Goal: Task Accomplishment & Management: Manage account settings

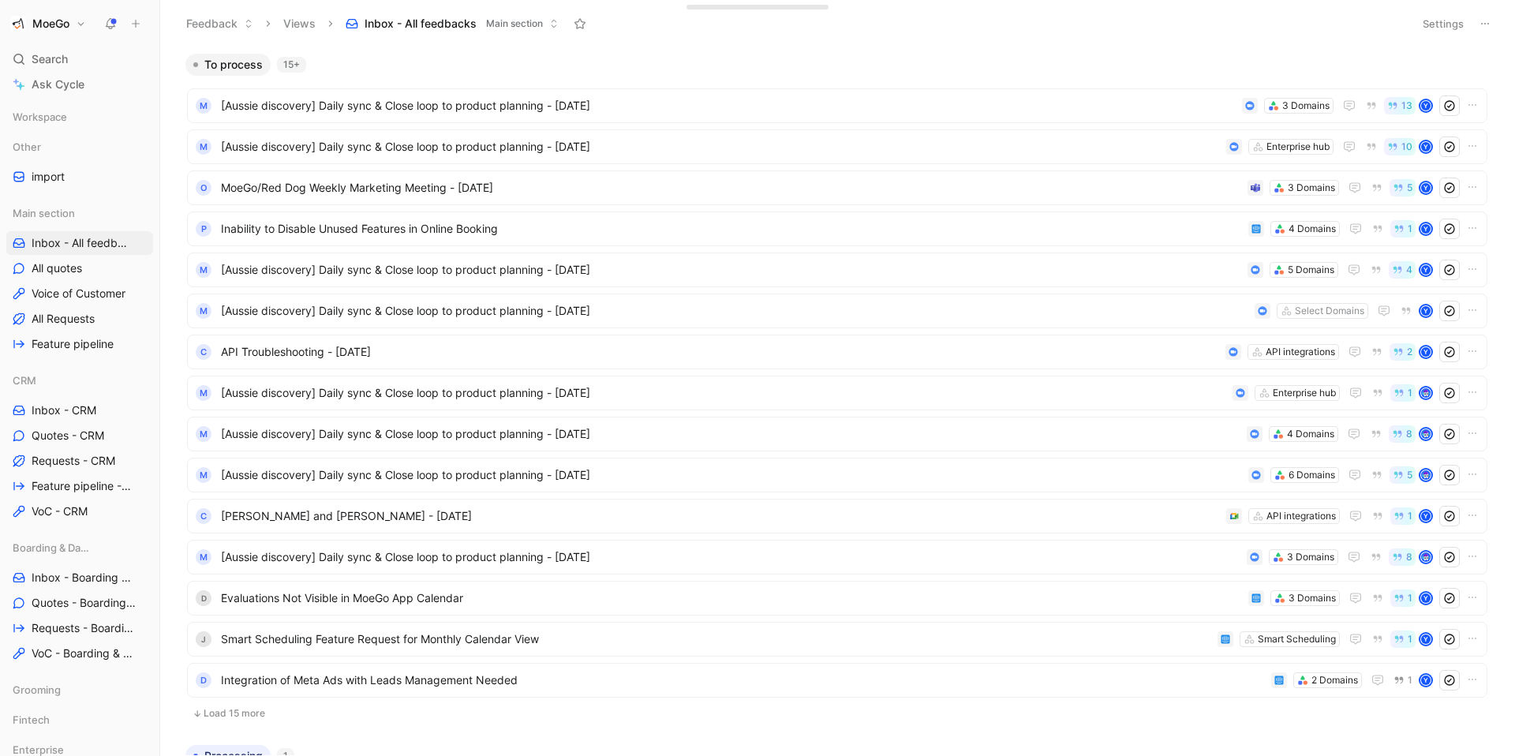
click at [71, 24] on button "MoeGo" at bounding box center [48, 24] width 84 height 22
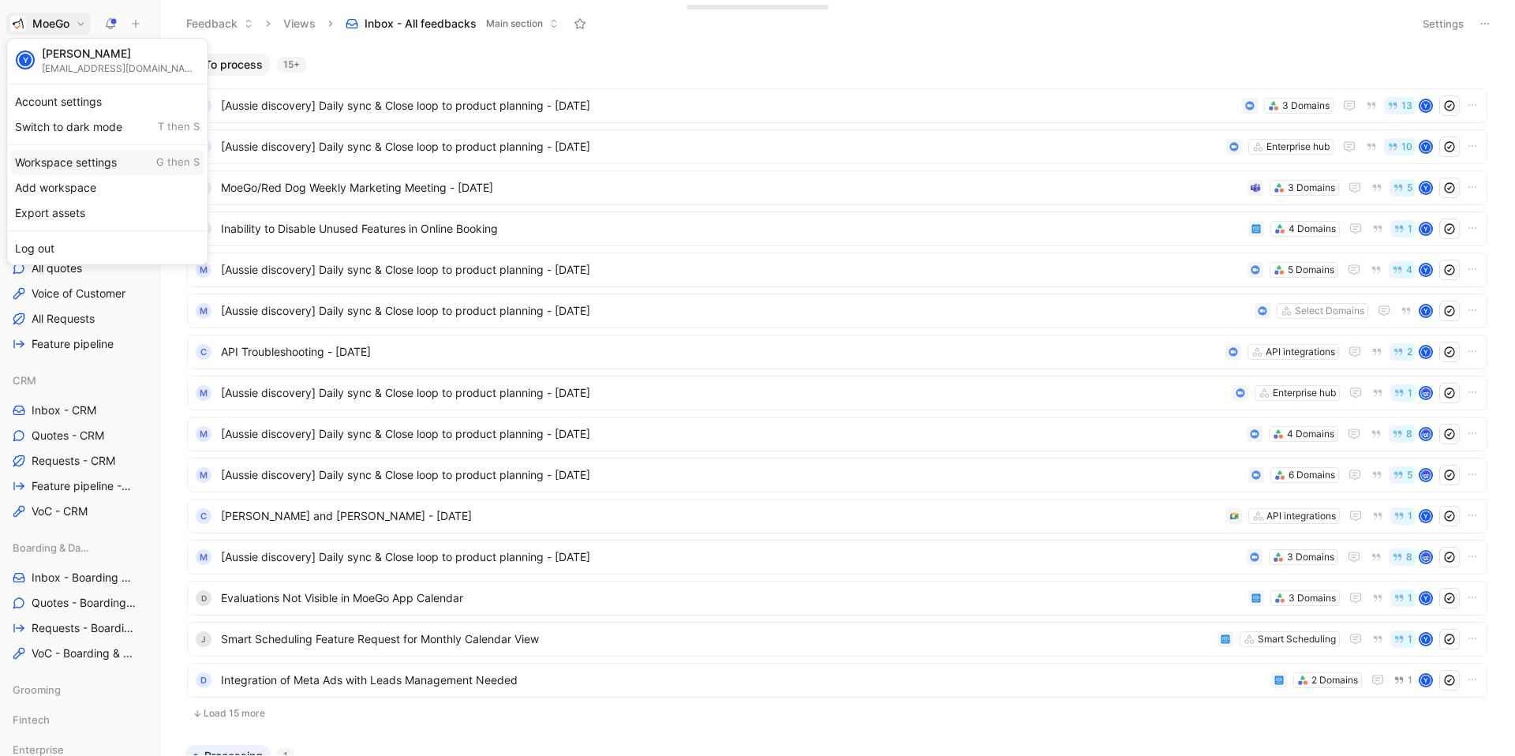
click at [90, 164] on div "Workspace settings G then S" at bounding box center [107, 162] width 194 height 25
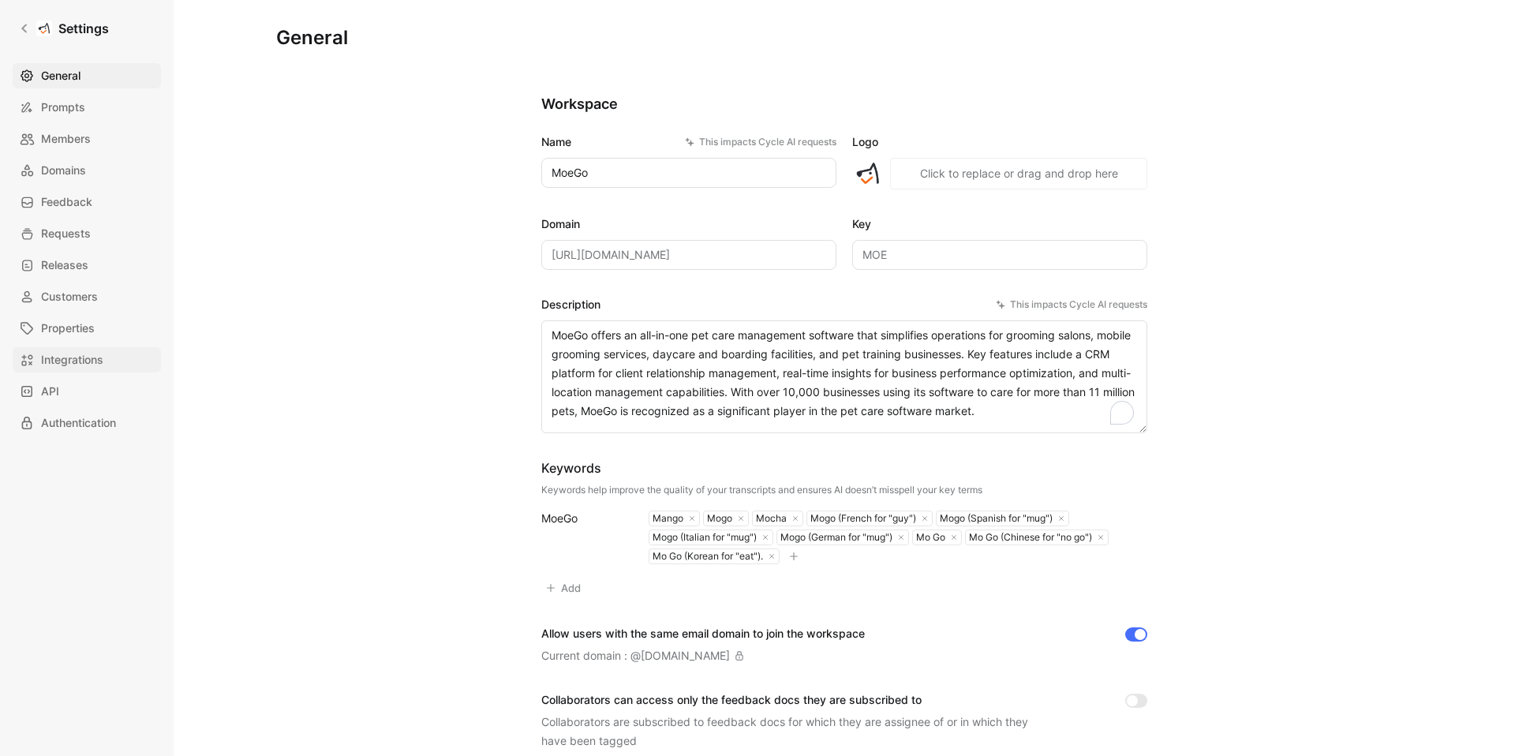
click at [77, 359] on span "Integrations" at bounding box center [72, 359] width 62 height 19
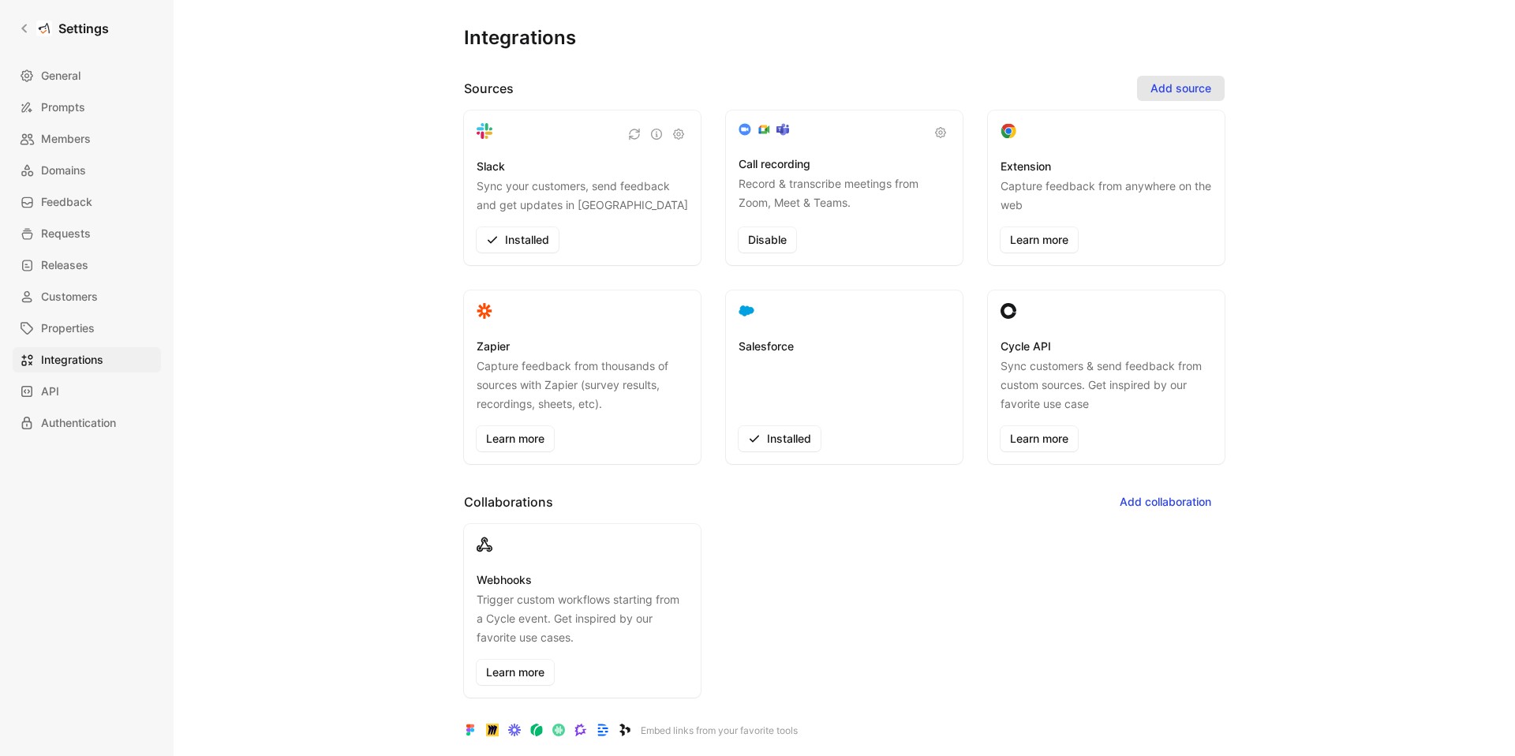
click at [1181, 93] on span "Add source" at bounding box center [1180, 88] width 61 height 19
click at [1301, 85] on div "Integrations Sources Add source Slack Sync your customers, send feedback and ge…" at bounding box center [844, 365] width 1136 height 731
click at [102, 31] on h1 "Settings" at bounding box center [83, 28] width 50 height 19
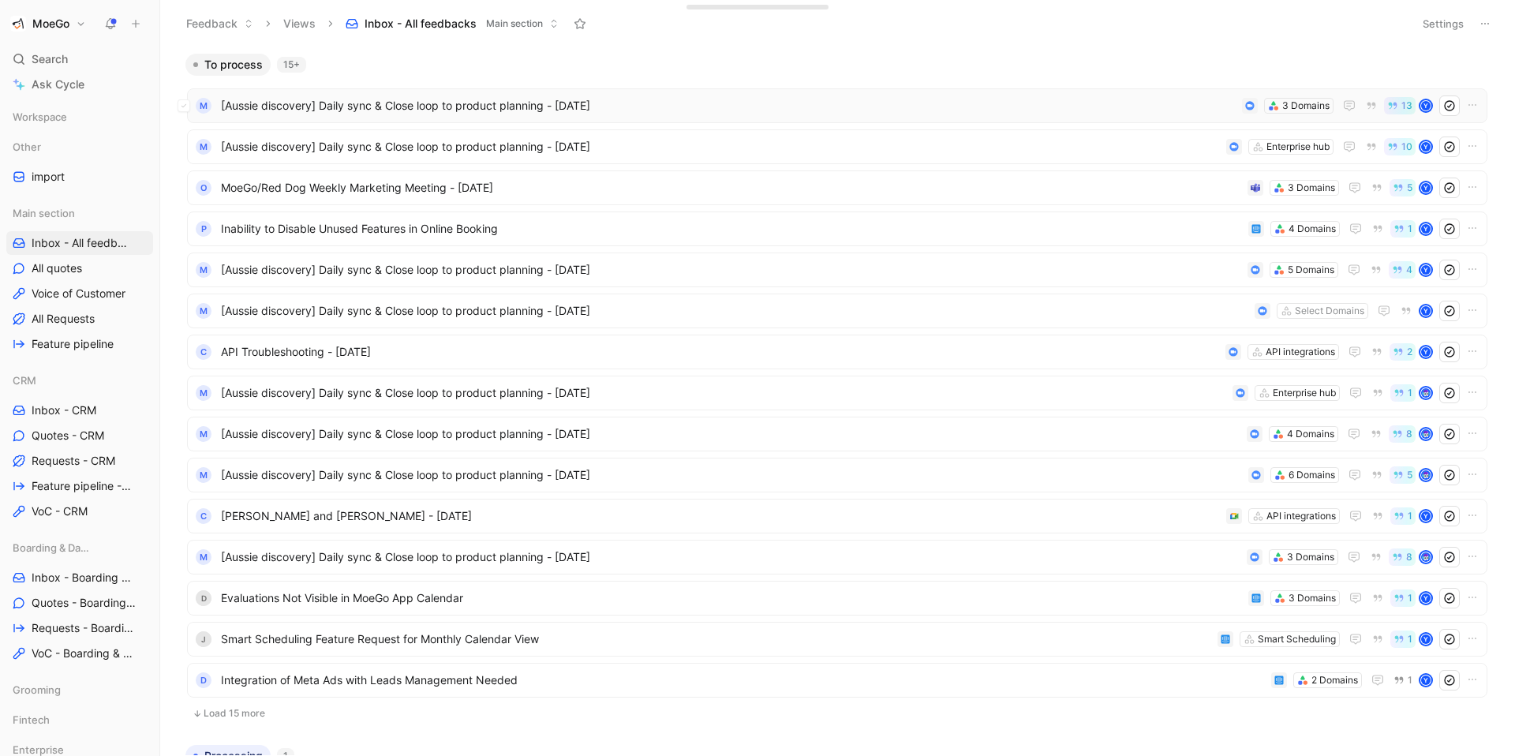
click at [634, 110] on span "[Aussie discovery] Daily sync & Close loop to product planning - [DATE]" at bounding box center [728, 105] width 1015 height 19
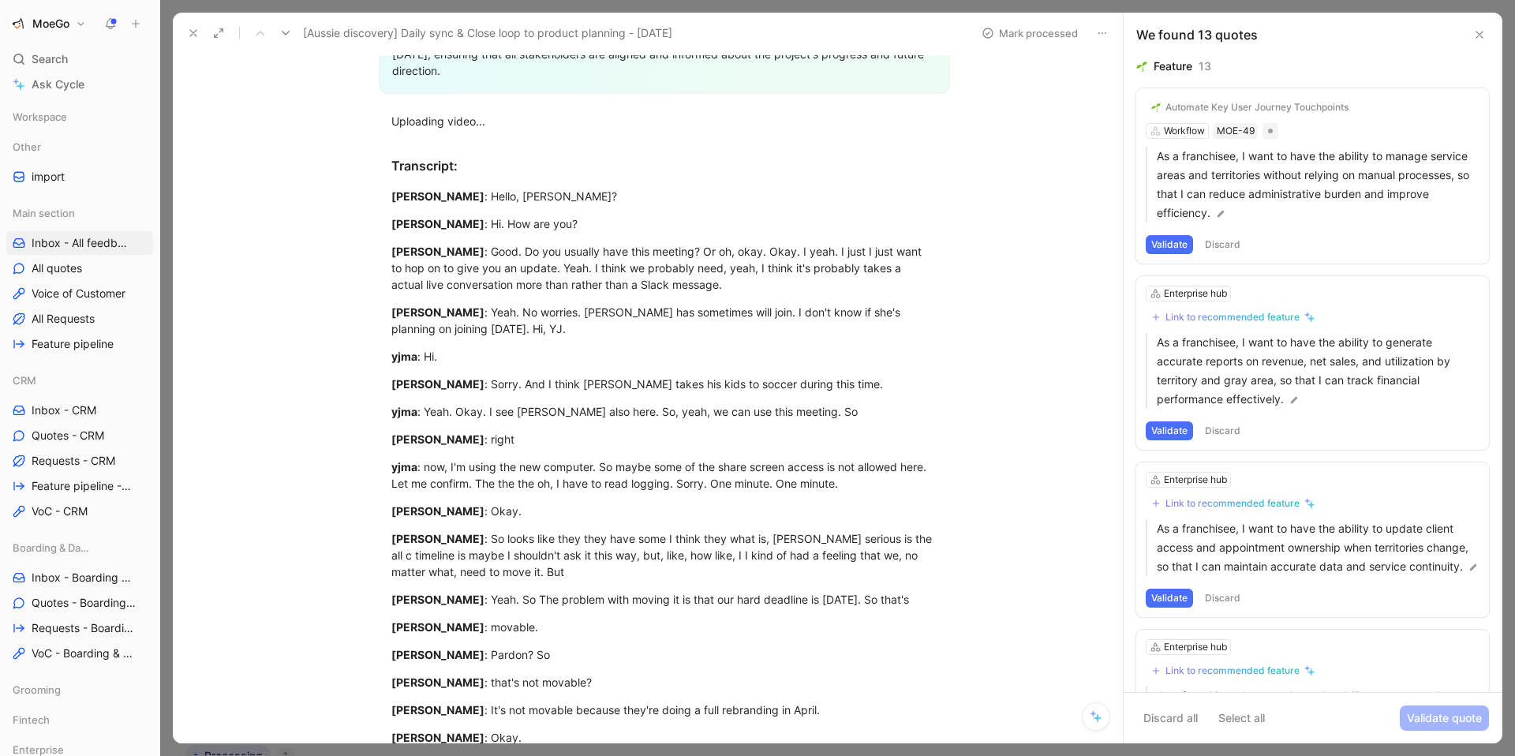
click at [1483, 35] on icon at bounding box center [1479, 34] width 13 height 13
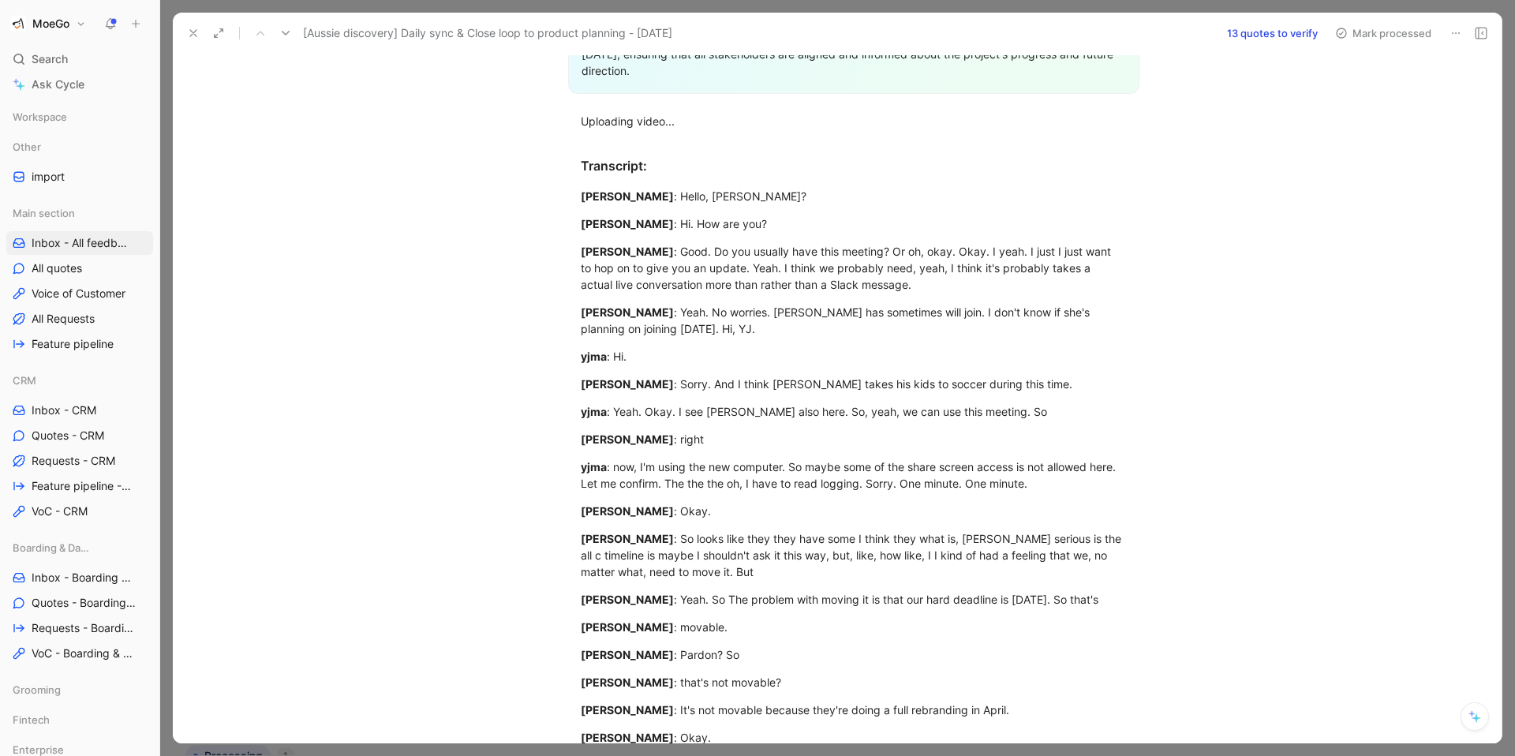
click at [191, 39] on icon at bounding box center [193, 33] width 13 height 13
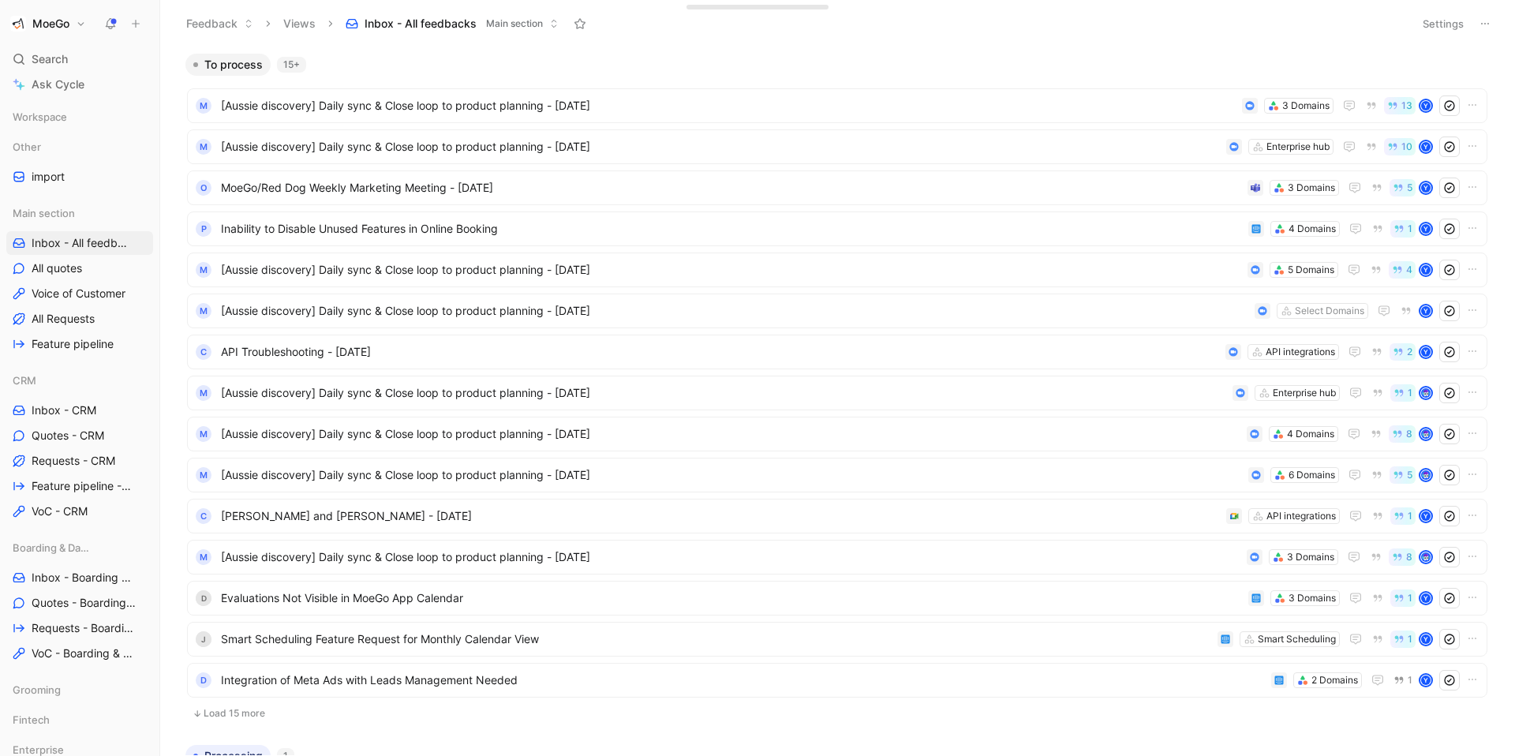
click at [51, 21] on h1 "MoeGo" at bounding box center [50, 24] width 37 height 14
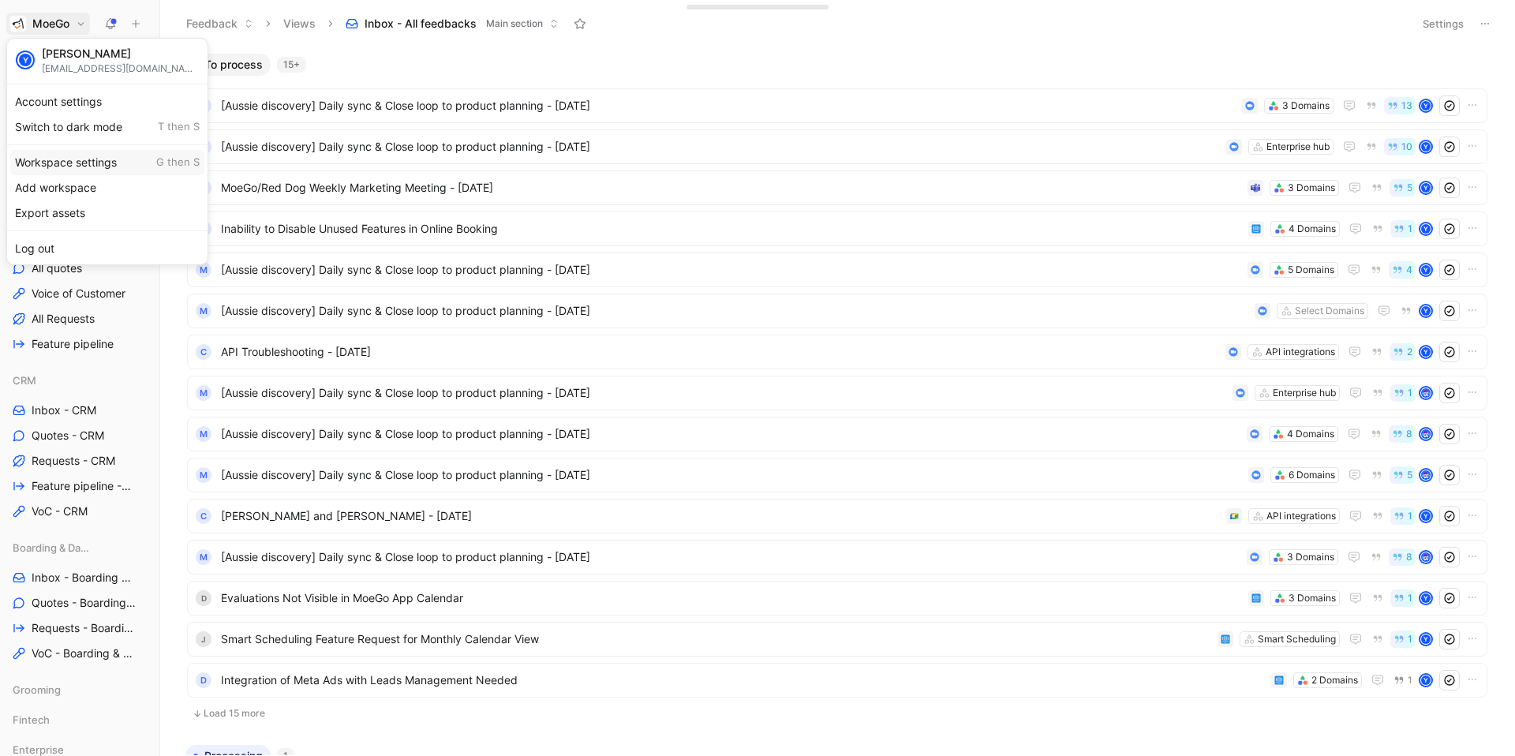
click at [65, 165] on div "Workspace settings G then S" at bounding box center [107, 162] width 194 height 25
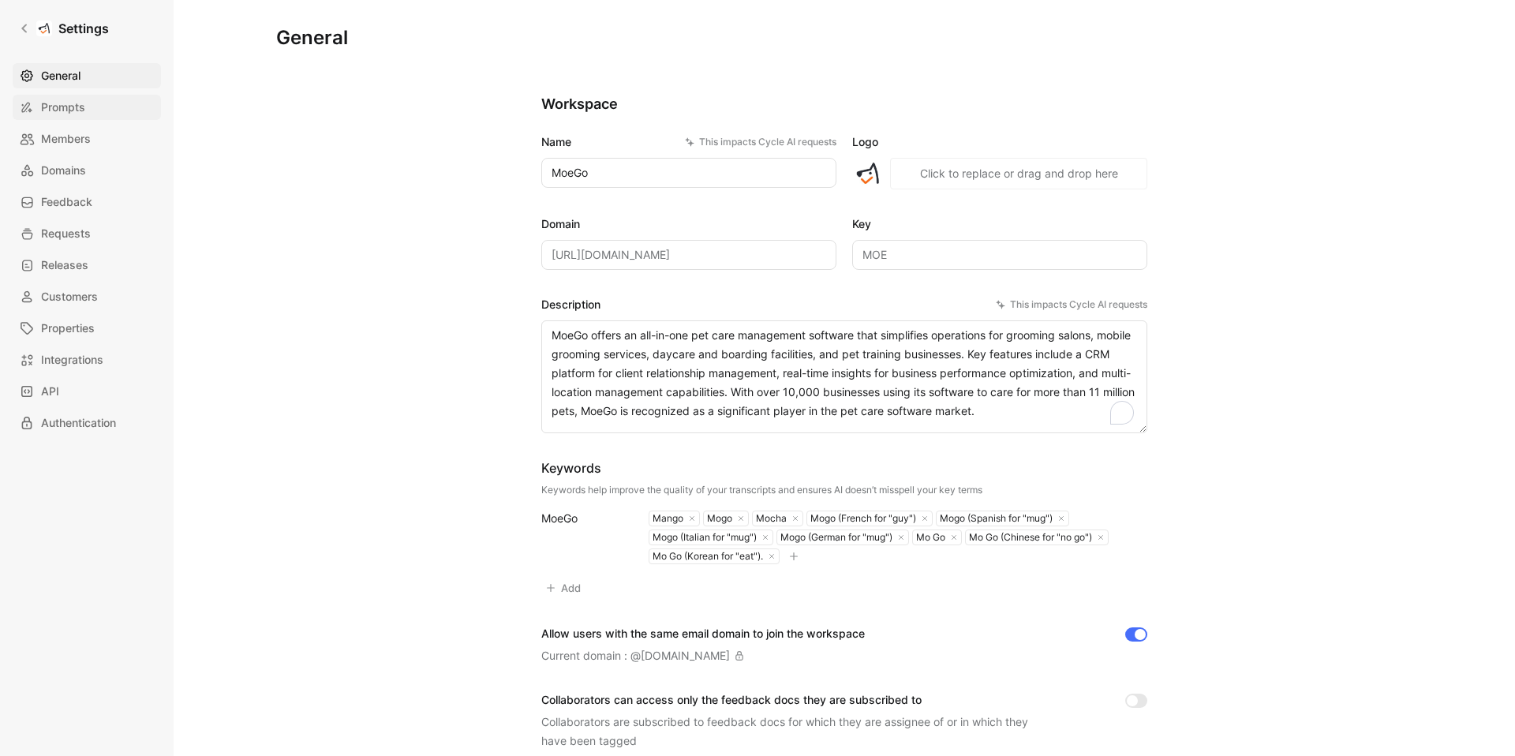
click at [68, 100] on span "Prompts" at bounding box center [63, 107] width 44 height 19
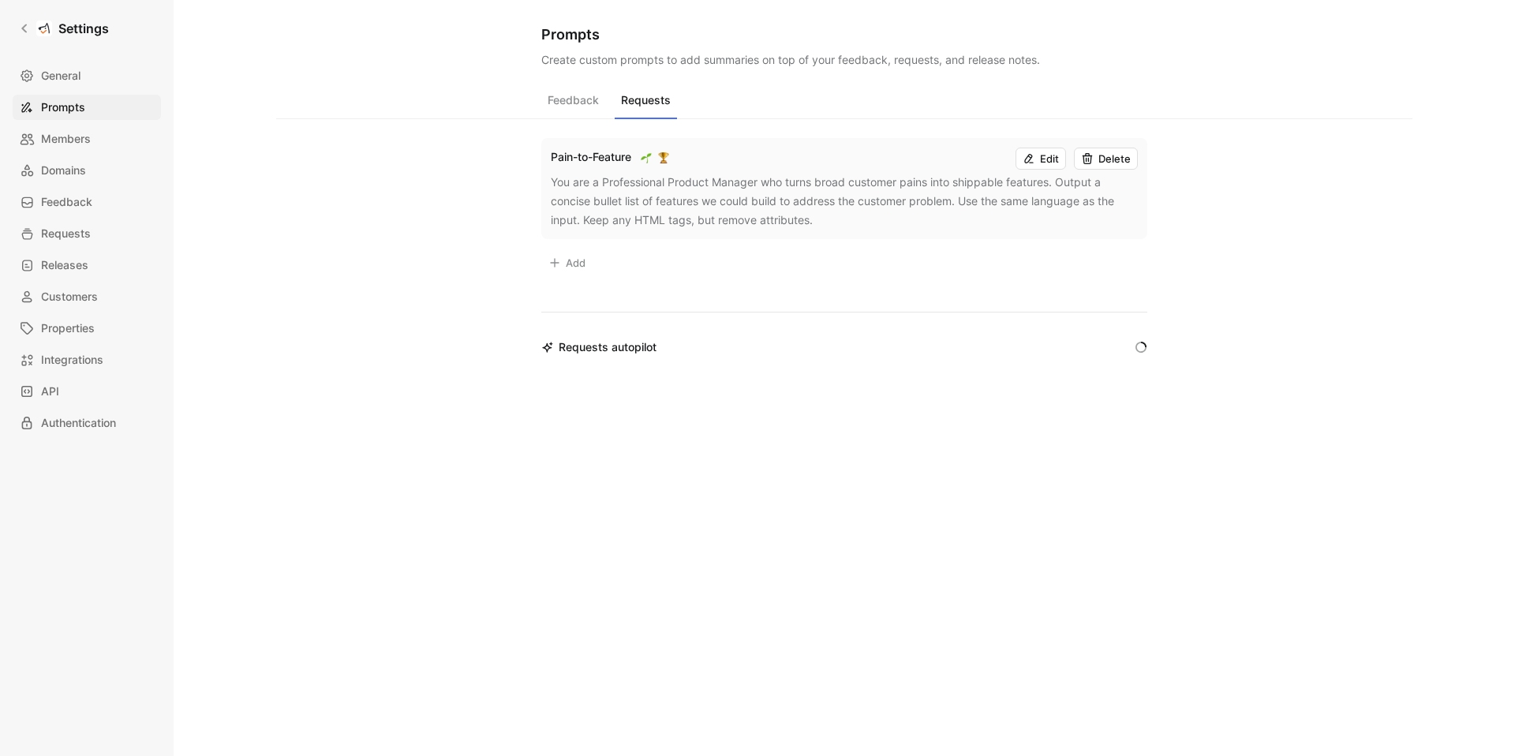
click at [660, 104] on button "Requests" at bounding box center [646, 104] width 62 height 30
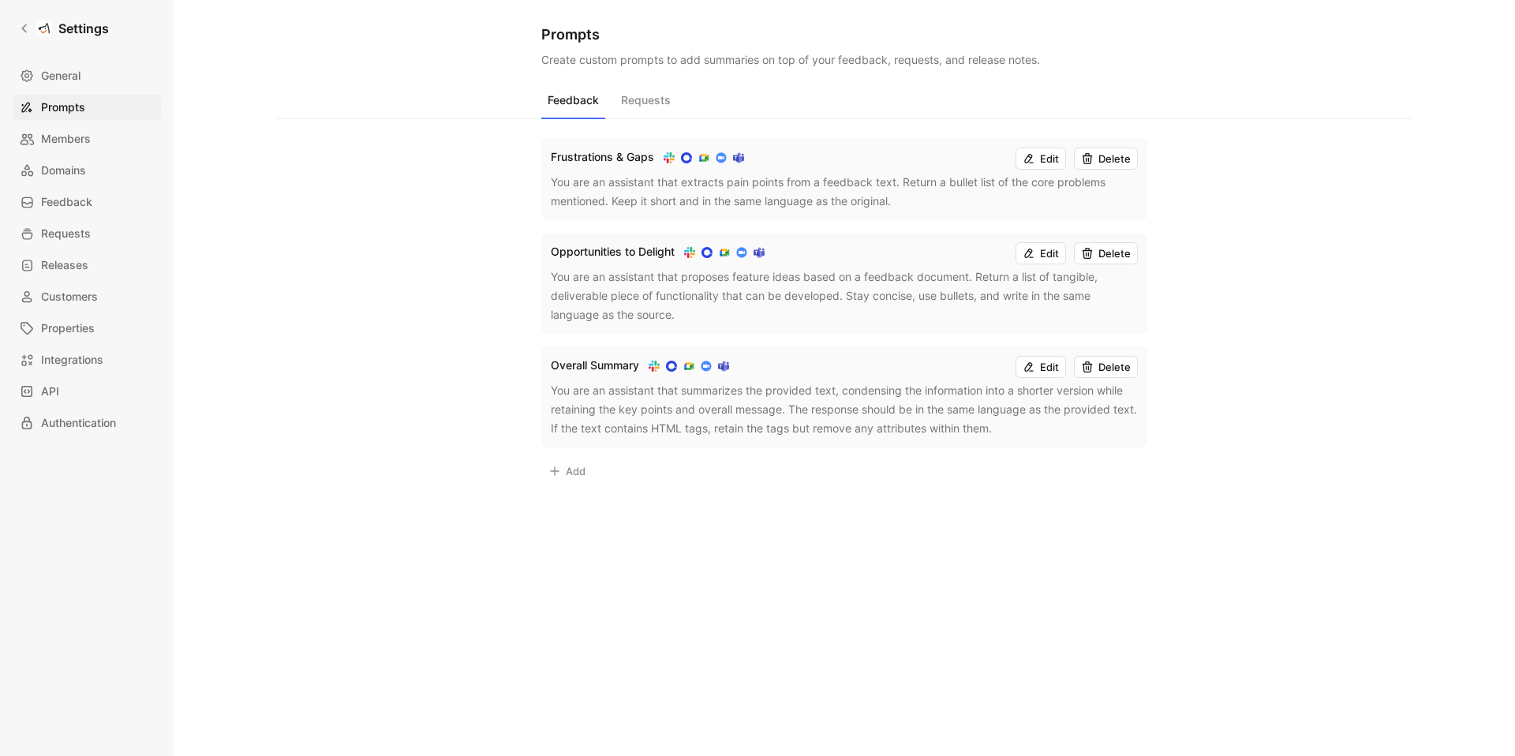
click at [578, 103] on button "Feedback" at bounding box center [573, 104] width 64 height 30
click at [85, 166] on span "Domains" at bounding box center [63, 170] width 45 height 19
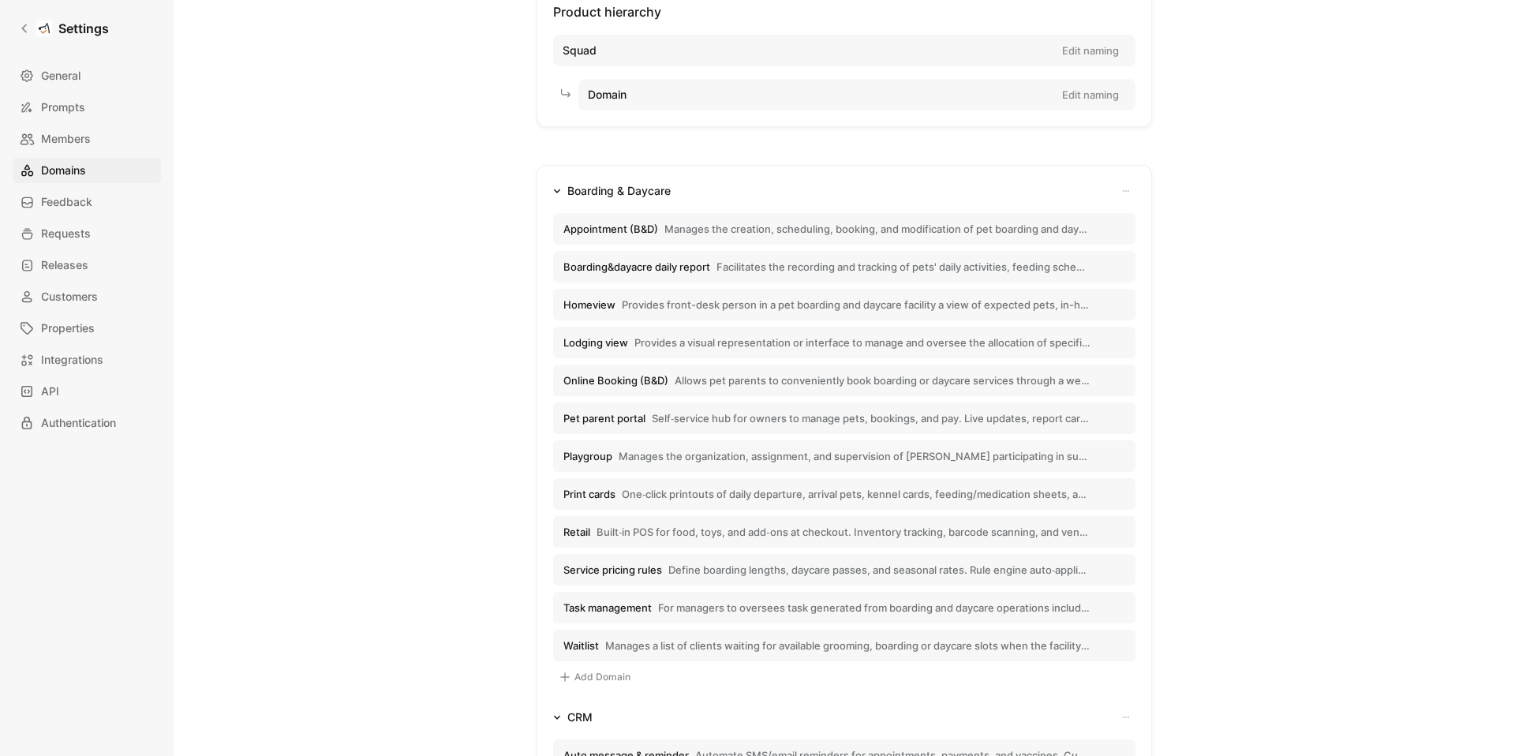
scroll to position [110, 0]
click at [623, 228] on span "Appointment (B&D)" at bounding box center [610, 227] width 95 height 14
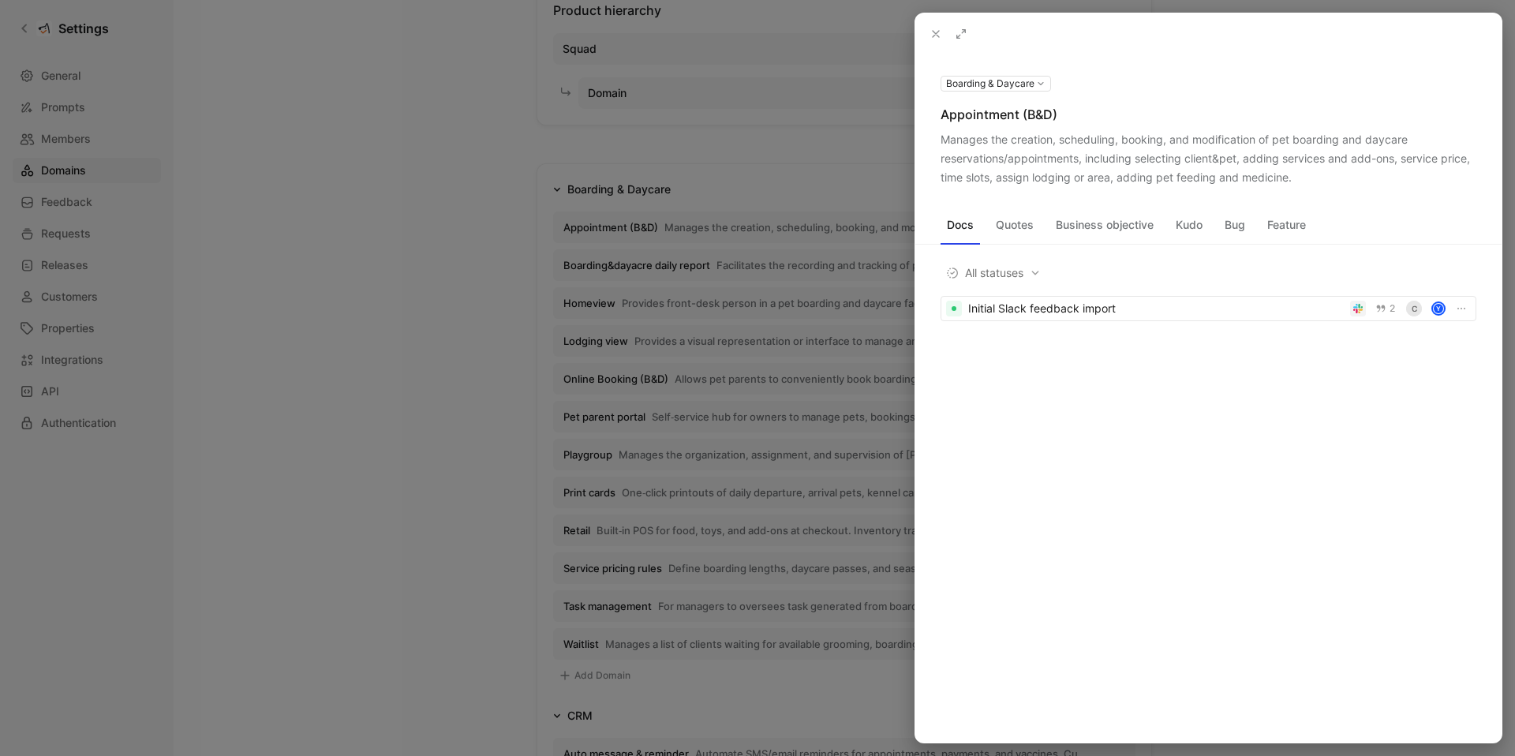
click at [939, 36] on icon at bounding box center [935, 34] width 13 height 13
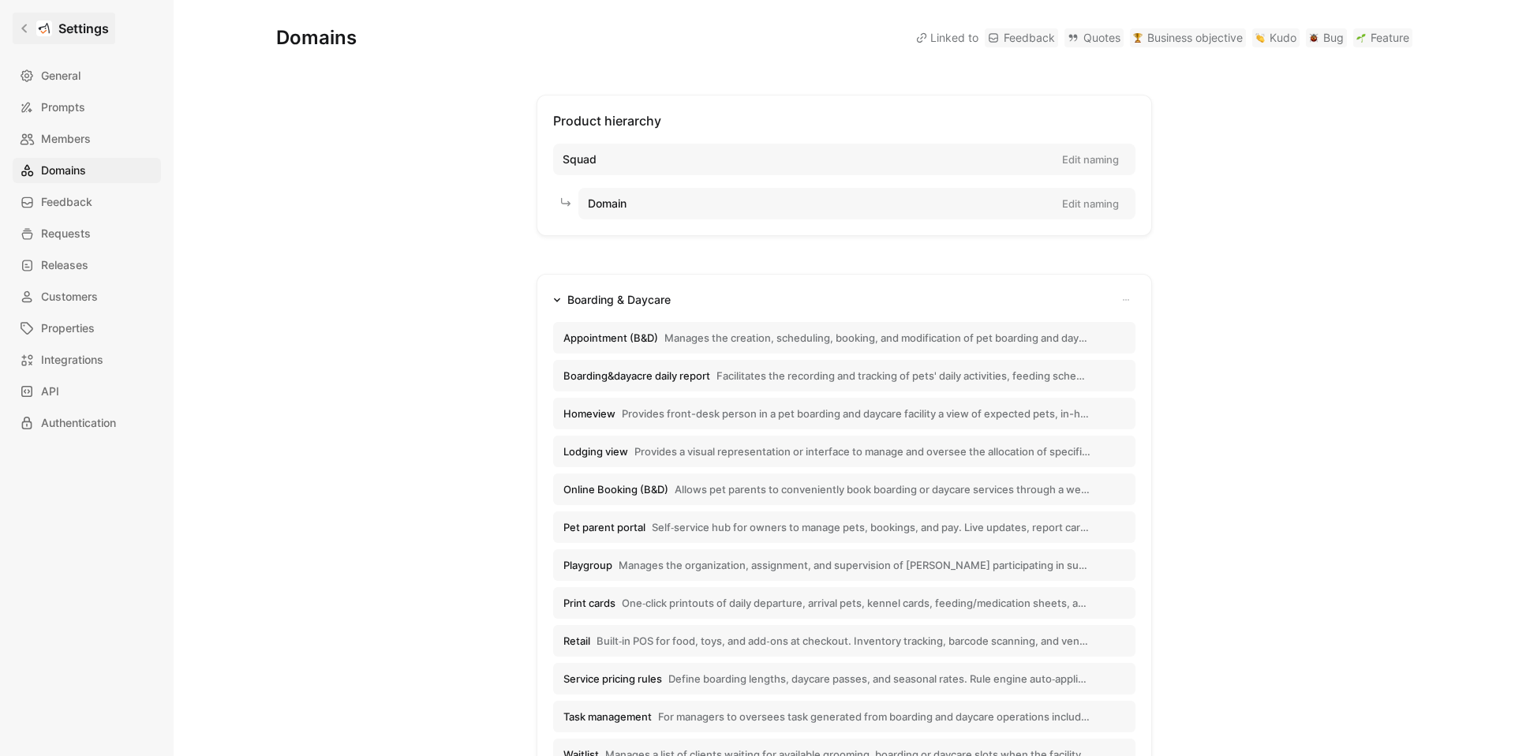
click at [92, 38] on link "Settings" at bounding box center [64, 29] width 103 height 32
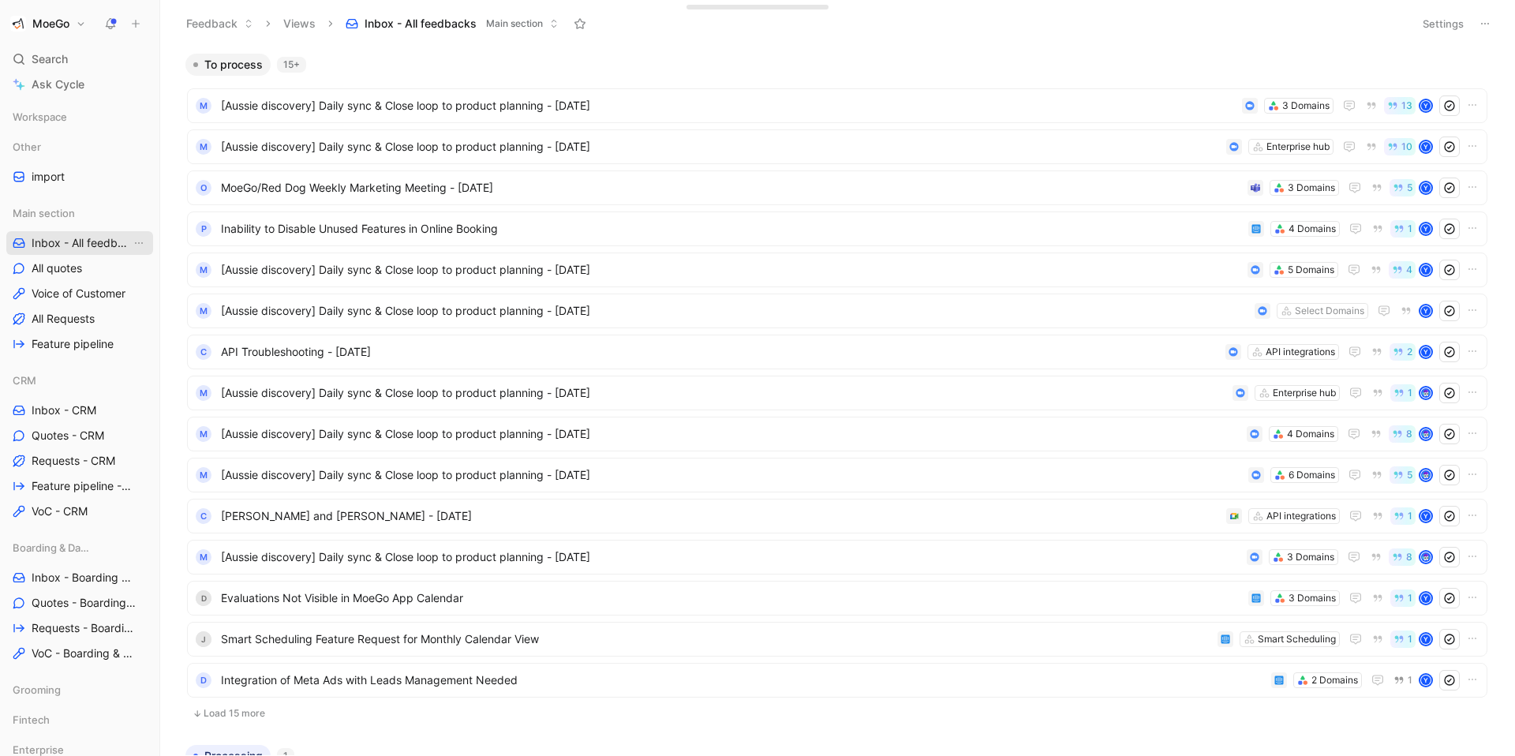
click at [86, 241] on span "Inbox - All feedbacks" at bounding box center [81, 243] width 99 height 16
click at [62, 241] on span "Inbox - All feedbacks" at bounding box center [81, 243] width 99 height 16
click at [1165, 234] on span "Inability to Disable Unused Features in Online Booking" at bounding box center [731, 228] width 1021 height 19
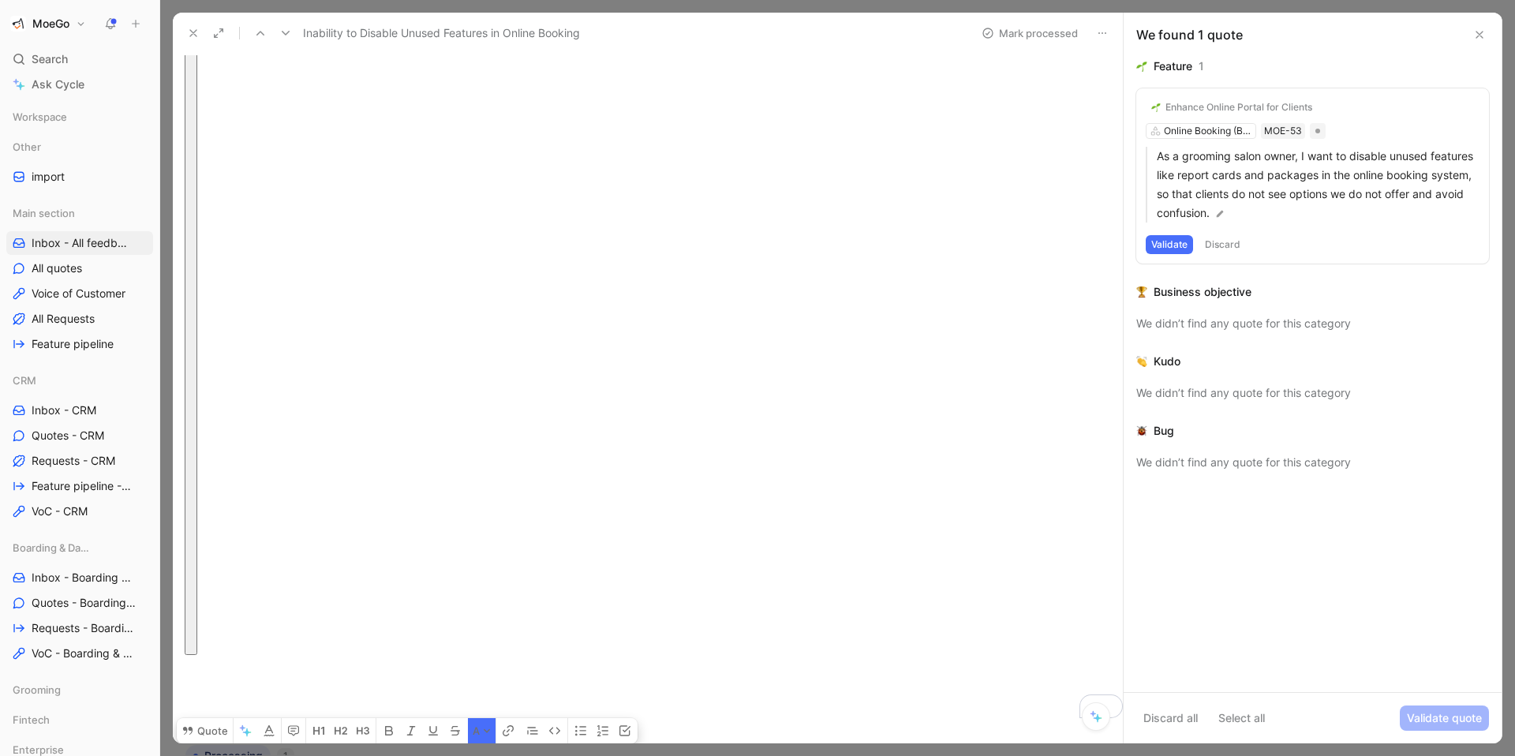
scroll to position [2957, 0]
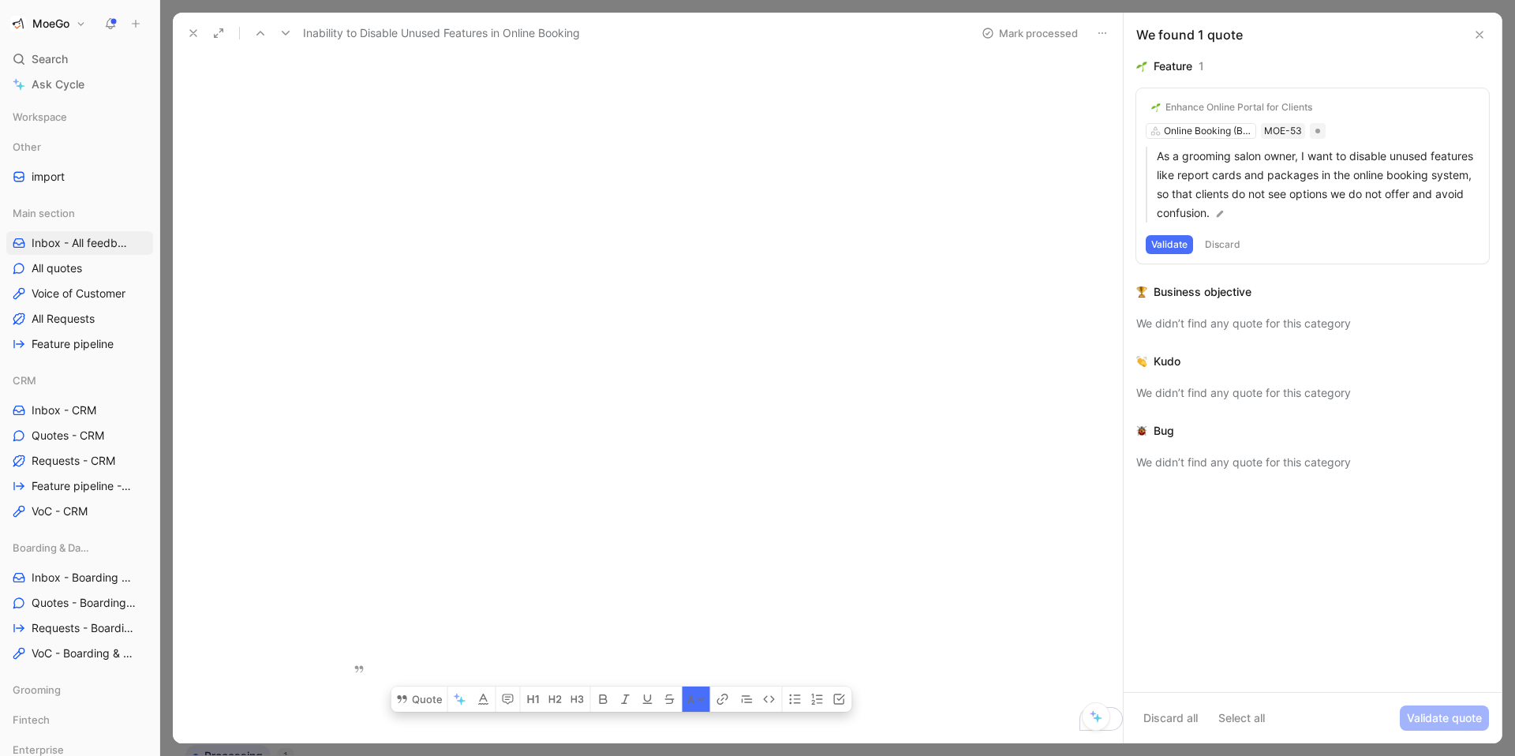
drag, startPoint x: 394, startPoint y: 174, endPoint x: 909, endPoint y: 452, distance: 585.7
copy div "Lorem Ipsumdolo : S amet cons ad eli seddoei Tempo Incididun : Utl et dolo magn…"
click at [1481, 32] on use at bounding box center [1479, 35] width 6 height 6
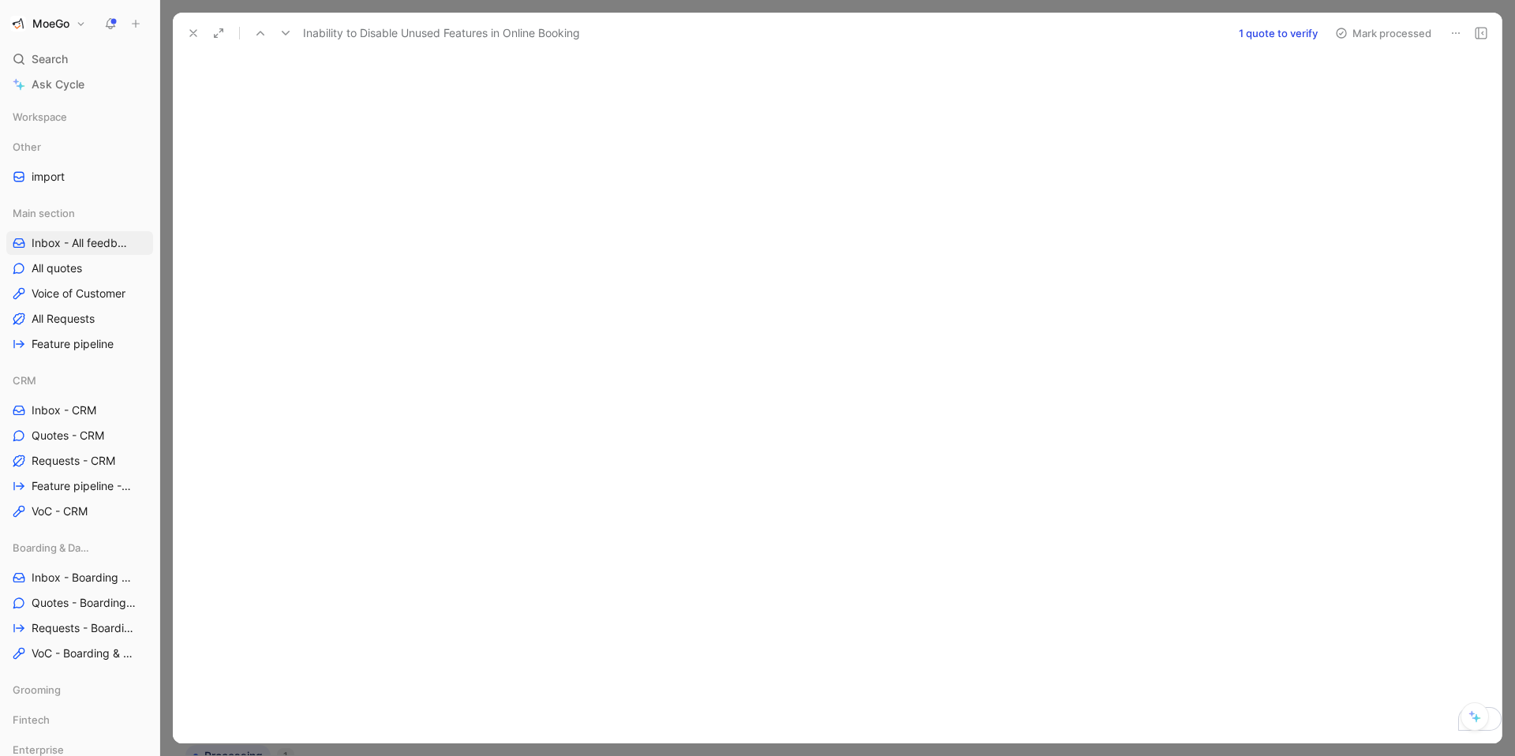
click at [191, 37] on icon at bounding box center [193, 33] width 13 height 13
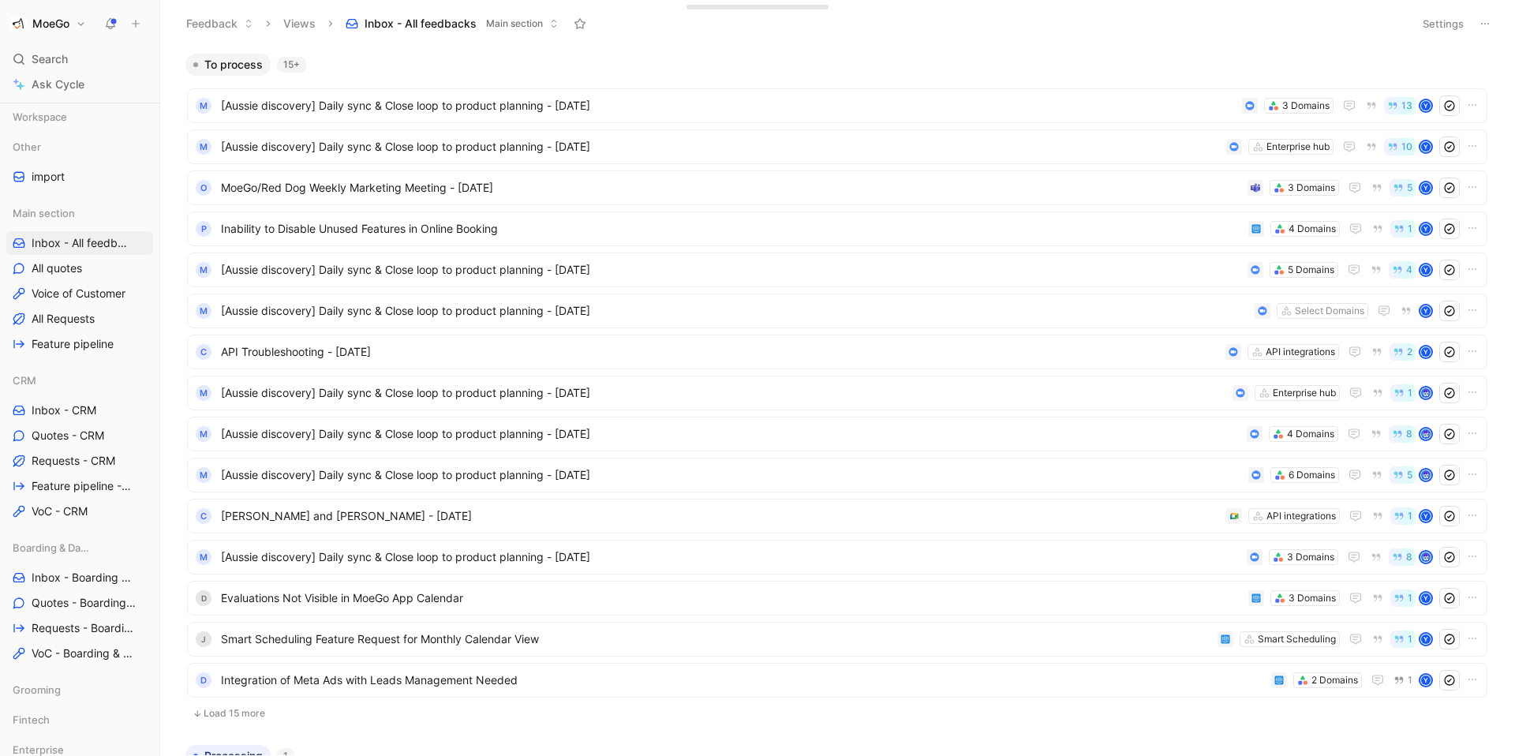
scroll to position [364, 0]
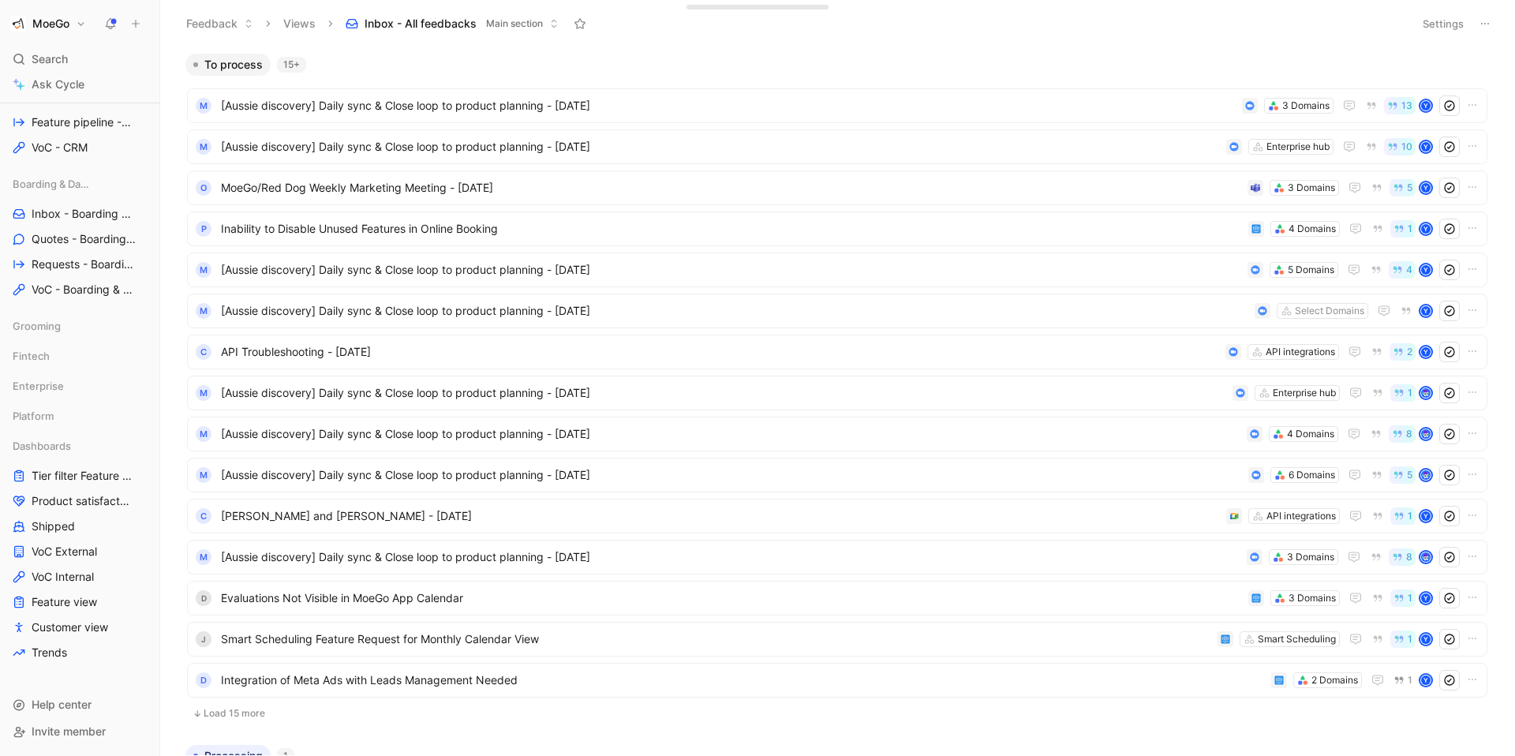
click at [65, 28] on h1 "MoeGo" at bounding box center [50, 24] width 37 height 14
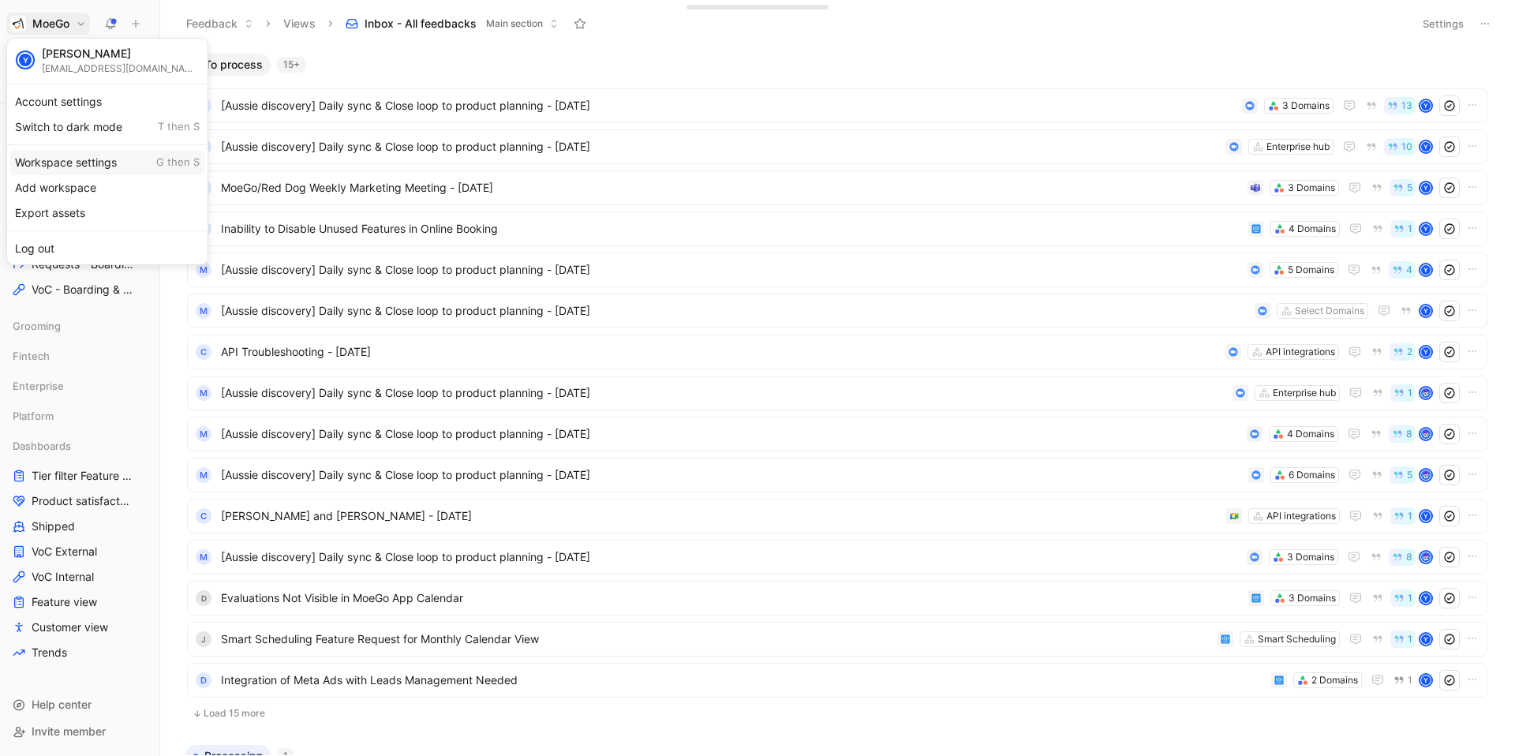
click at [115, 167] on div "Workspace settings G then S" at bounding box center [107, 162] width 194 height 25
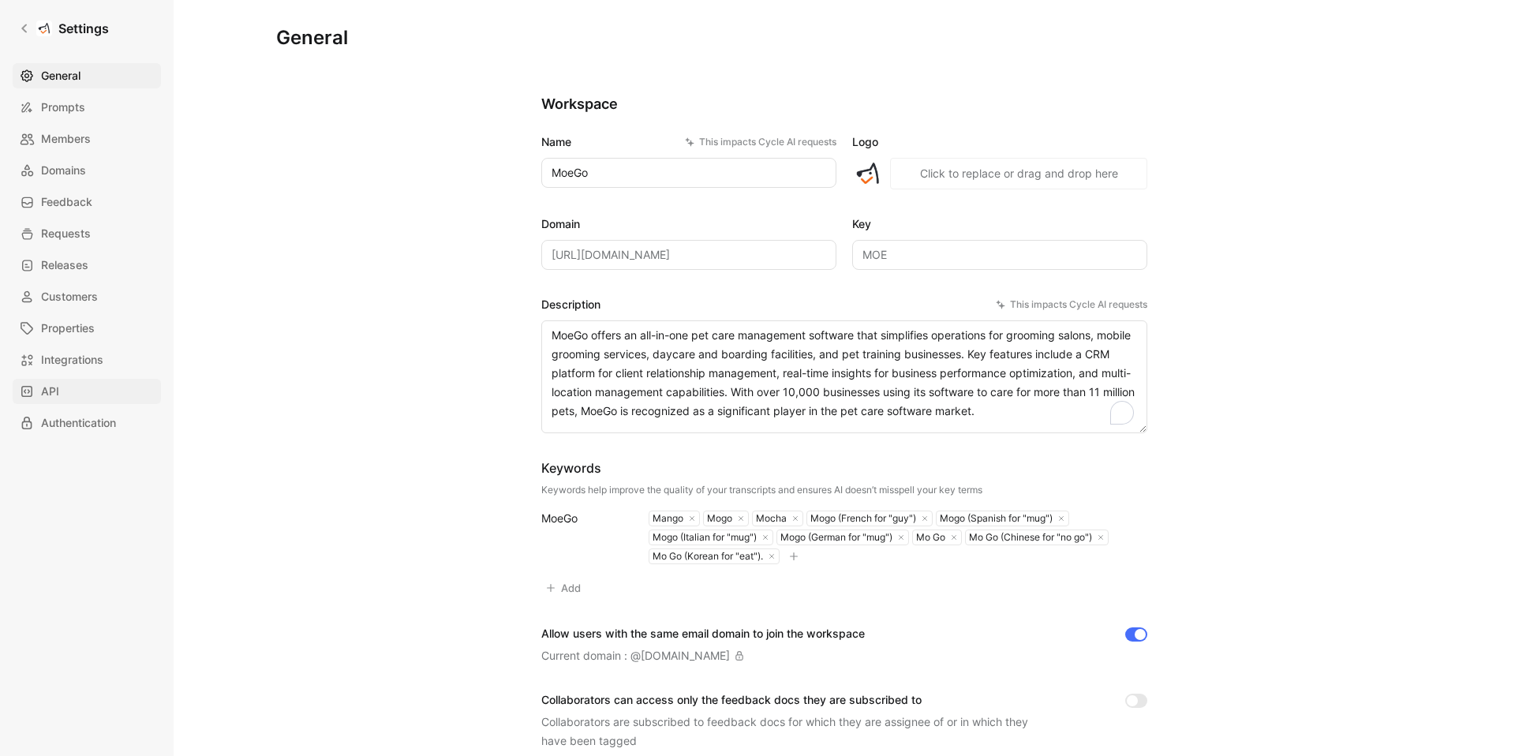
click at [71, 394] on link "API" at bounding box center [87, 391] width 148 height 25
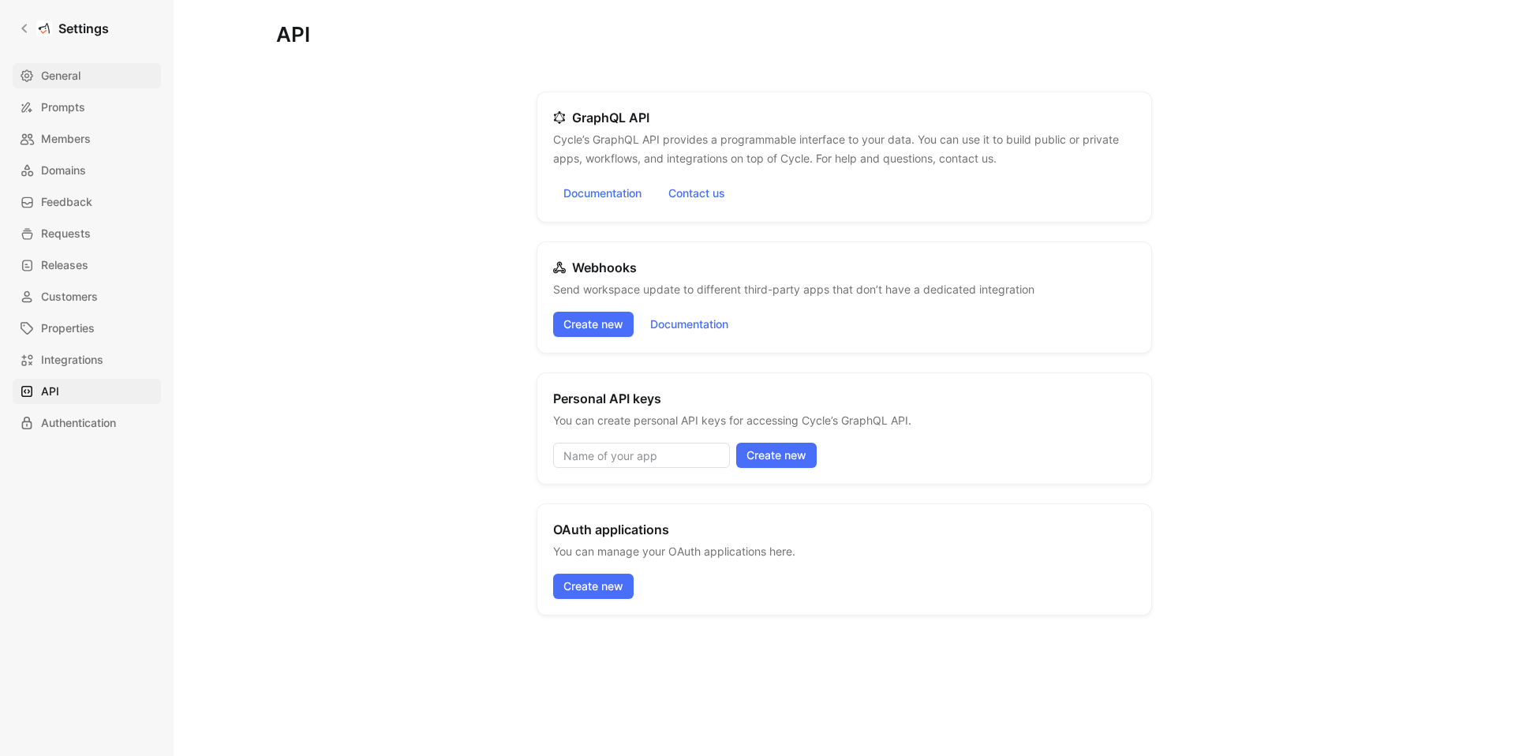
click at [71, 77] on span "General" at bounding box center [60, 75] width 39 height 19
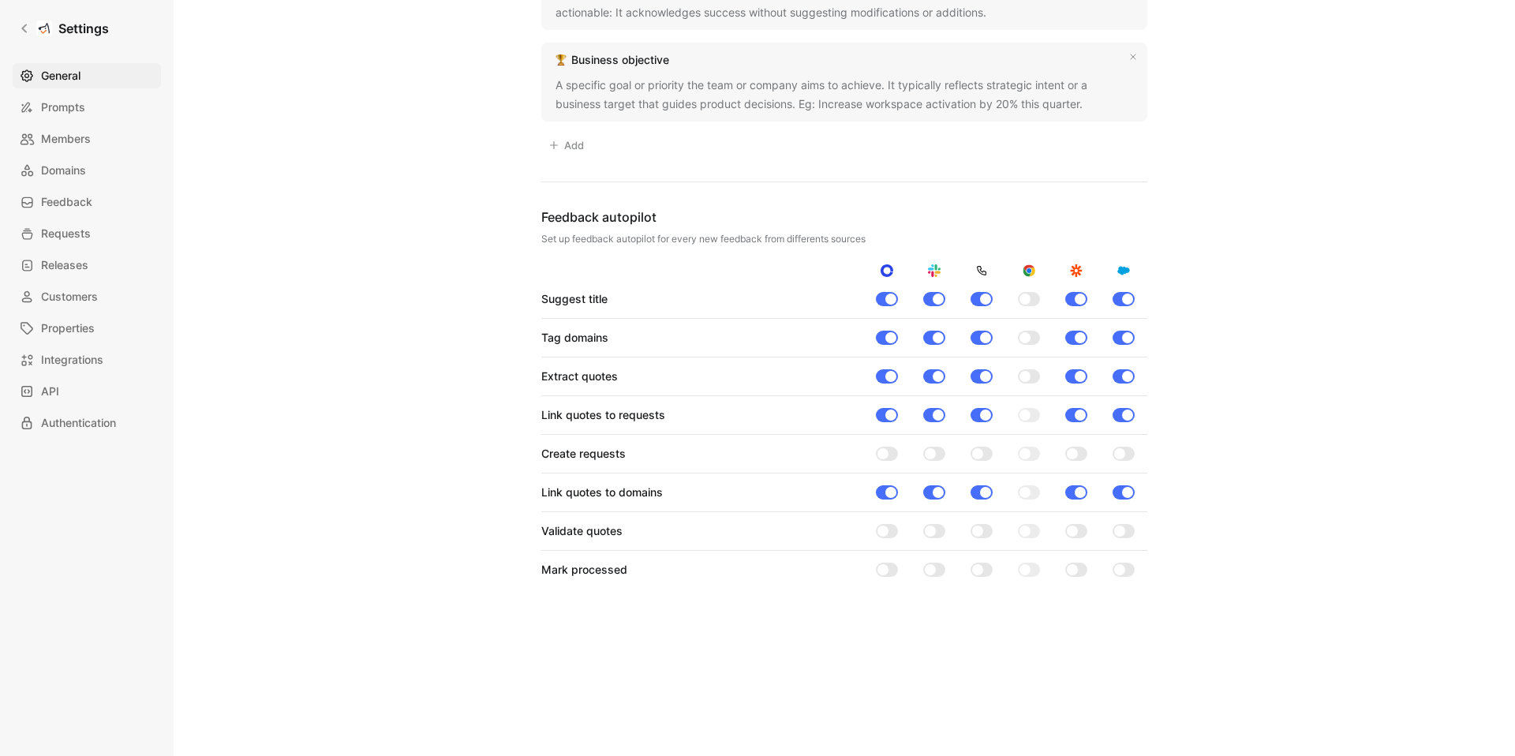
scroll to position [1455, 0]
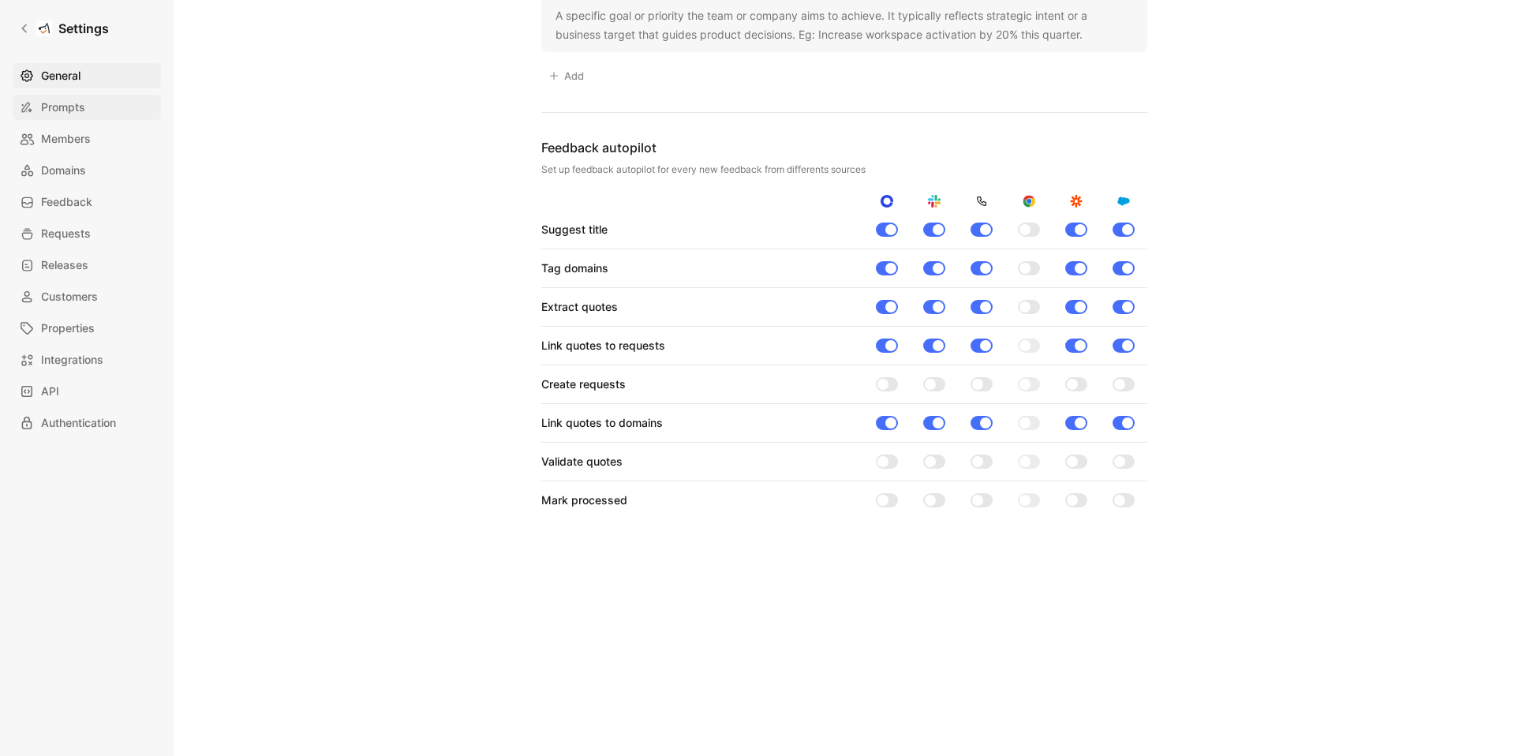
click at [77, 109] on span "Prompts" at bounding box center [63, 107] width 44 height 19
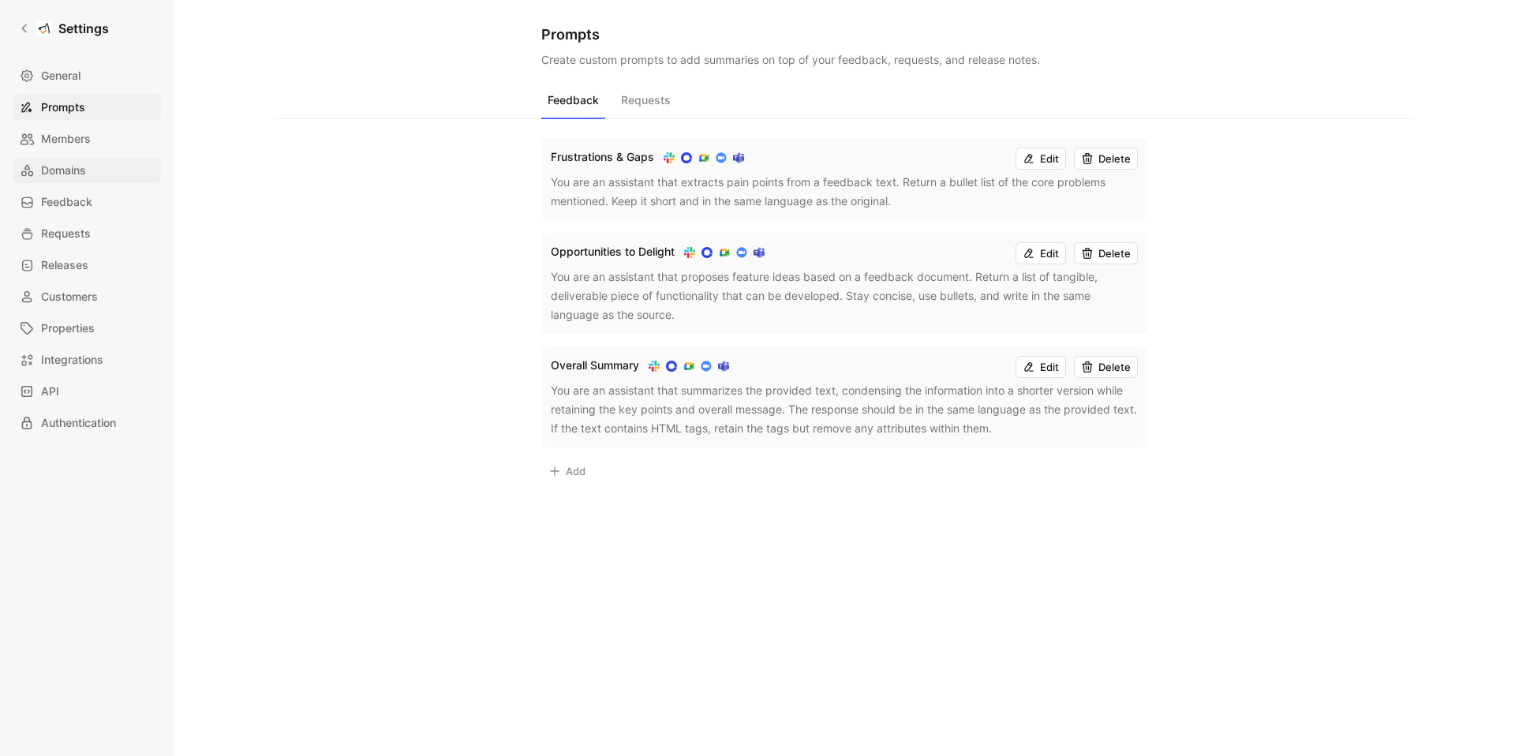
click at [78, 177] on span "Domains" at bounding box center [63, 170] width 45 height 19
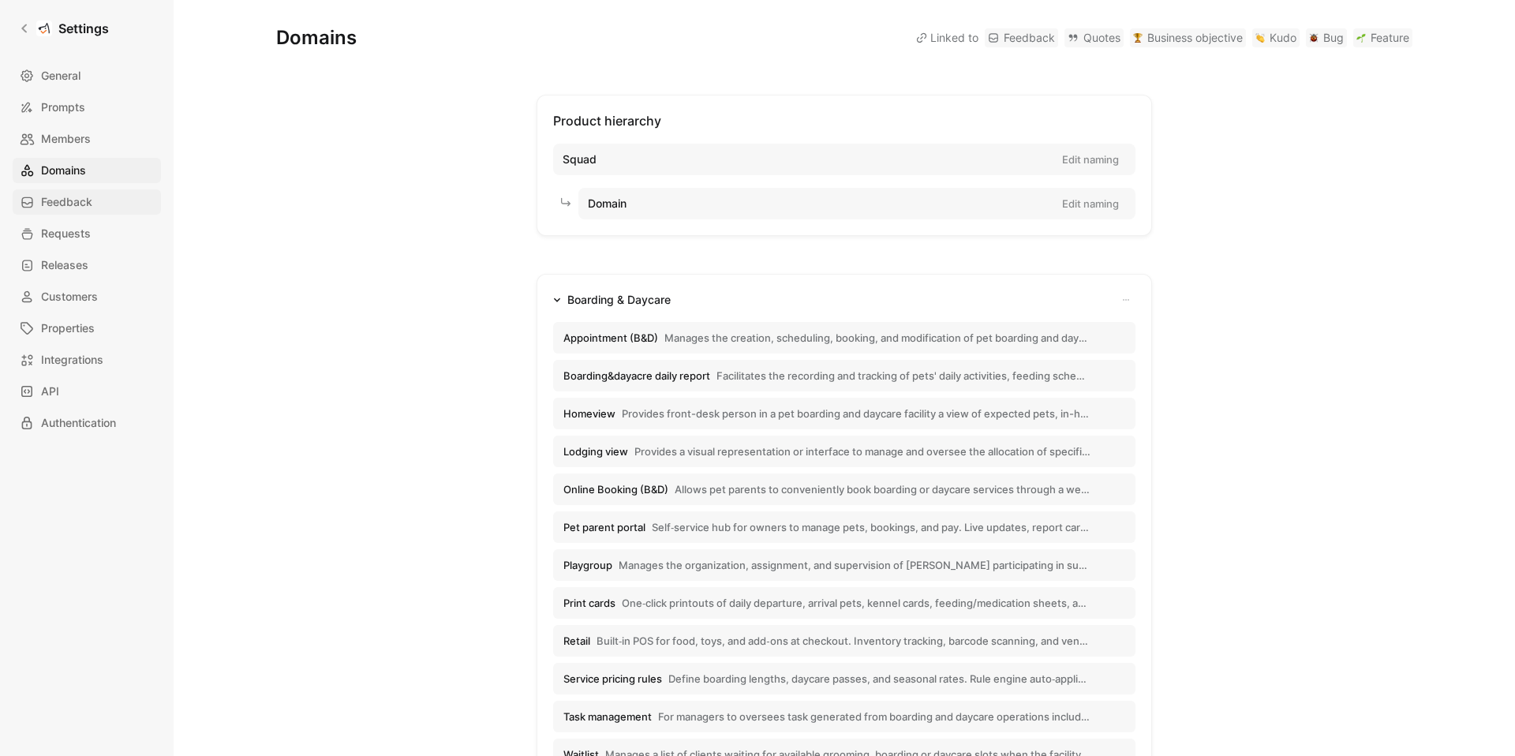
click at [56, 202] on span "Feedback" at bounding box center [66, 202] width 51 height 19
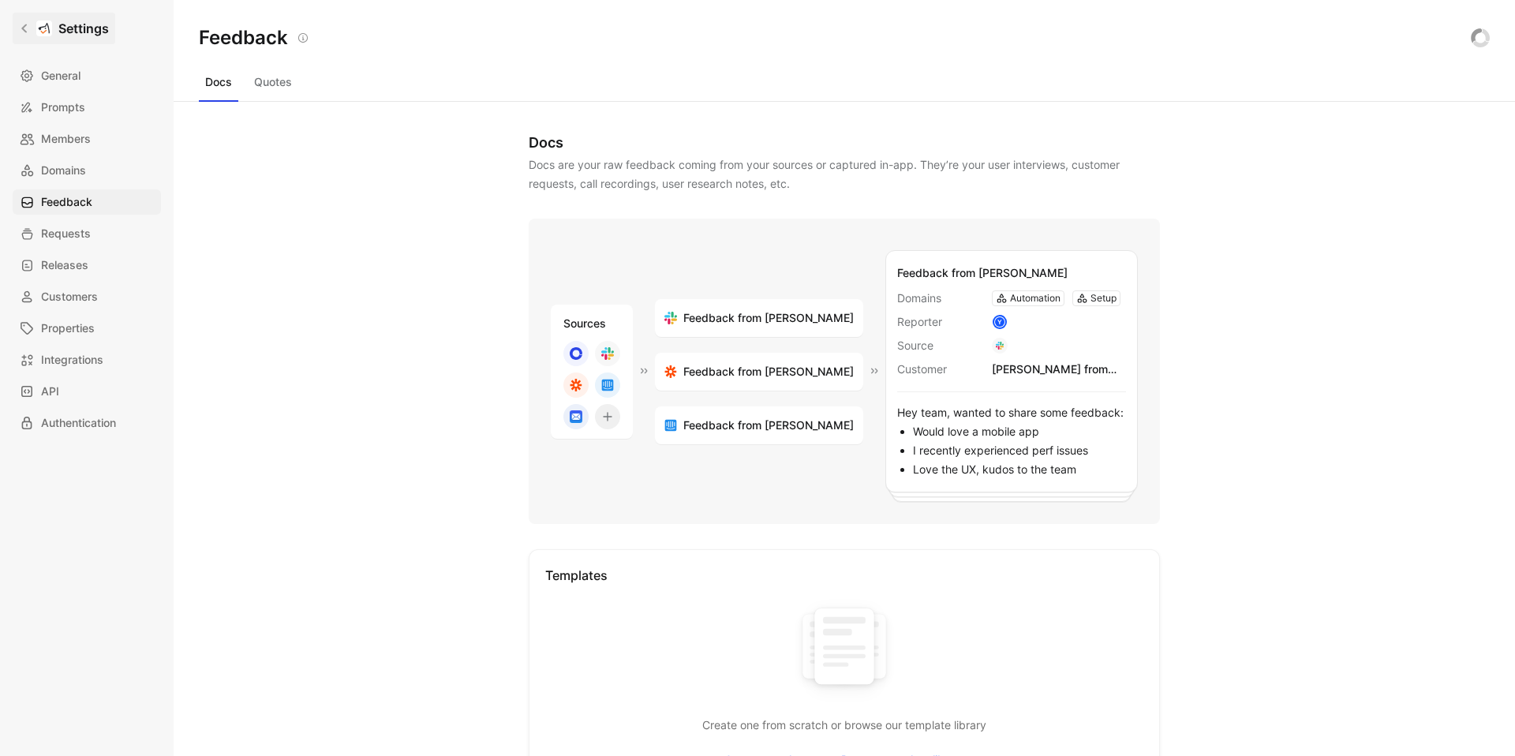
click at [32, 36] on link "Settings" at bounding box center [64, 29] width 103 height 32
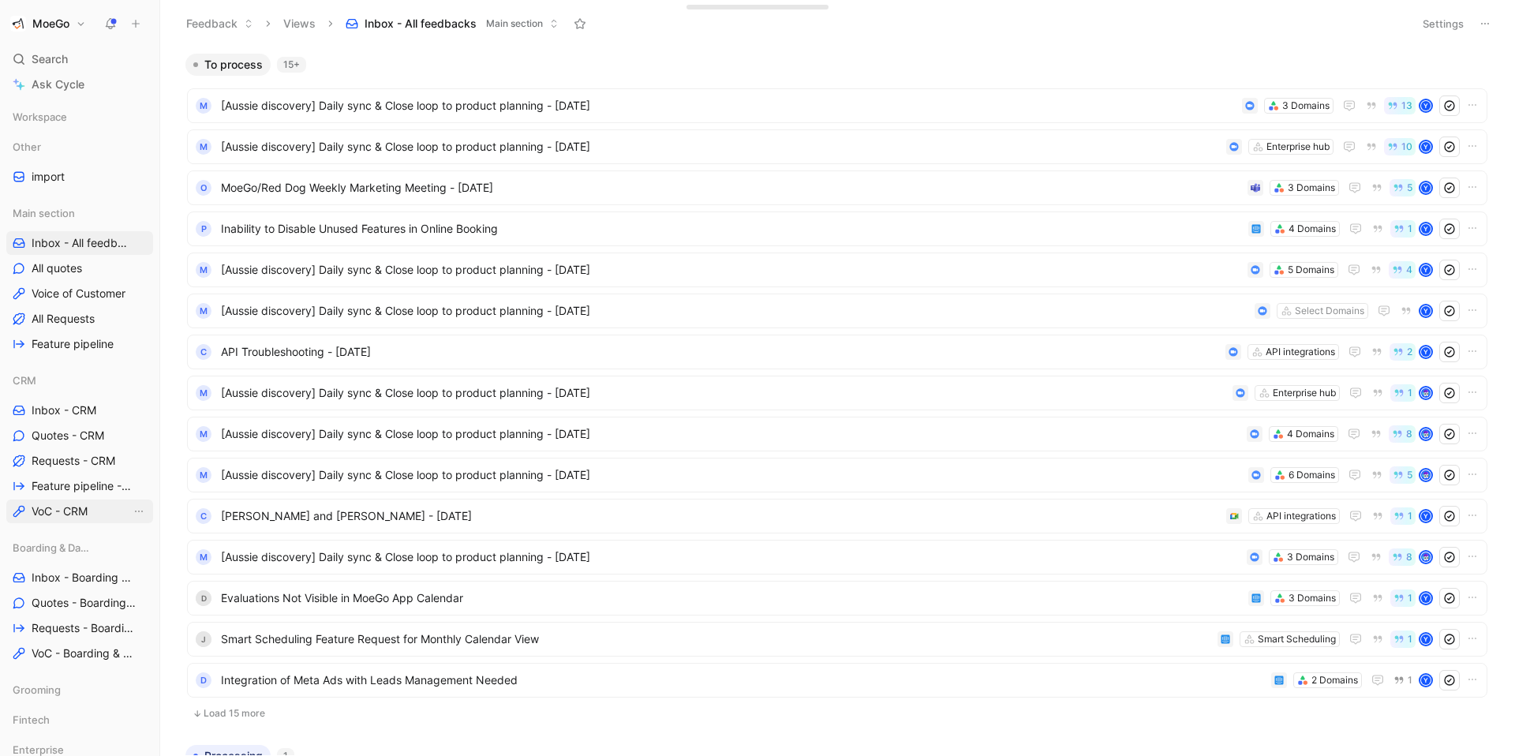
click at [46, 516] on span "VoC - CRM" at bounding box center [60, 511] width 56 height 16
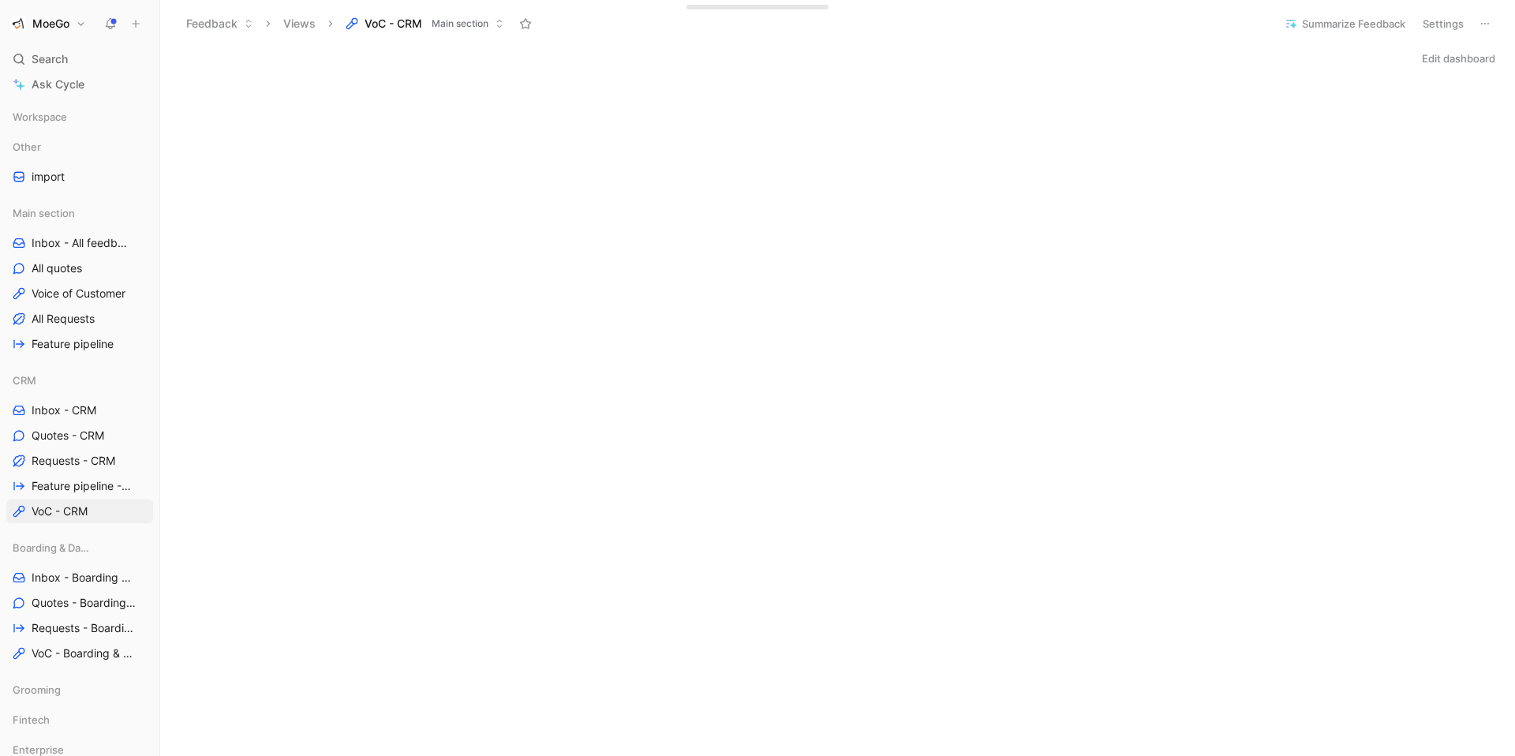
click at [58, 27] on h1 "MoeGo" at bounding box center [50, 24] width 37 height 14
click at [75, 162] on div "Workspace settings G then S" at bounding box center [107, 162] width 194 height 25
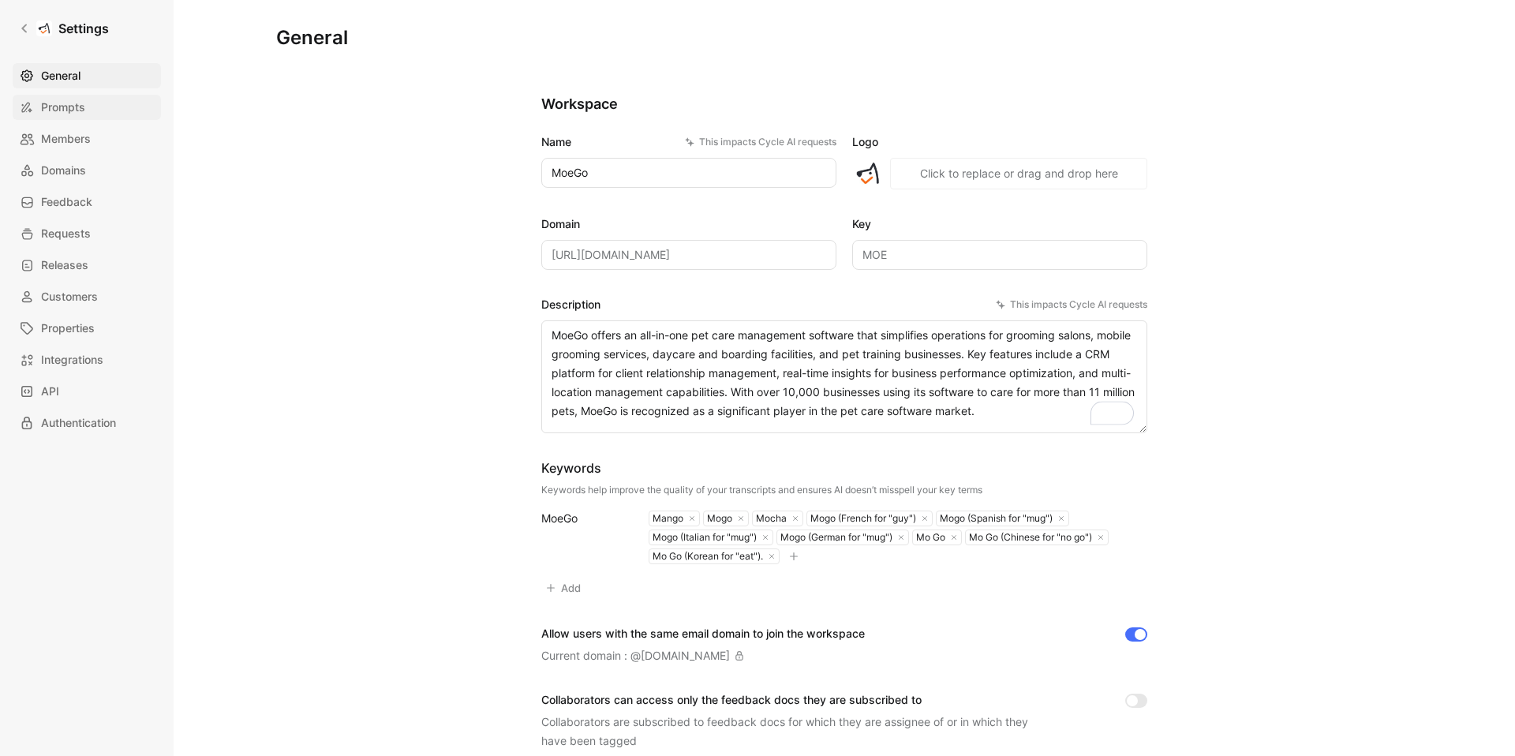
click at [65, 111] on span "Prompts" at bounding box center [63, 107] width 44 height 19
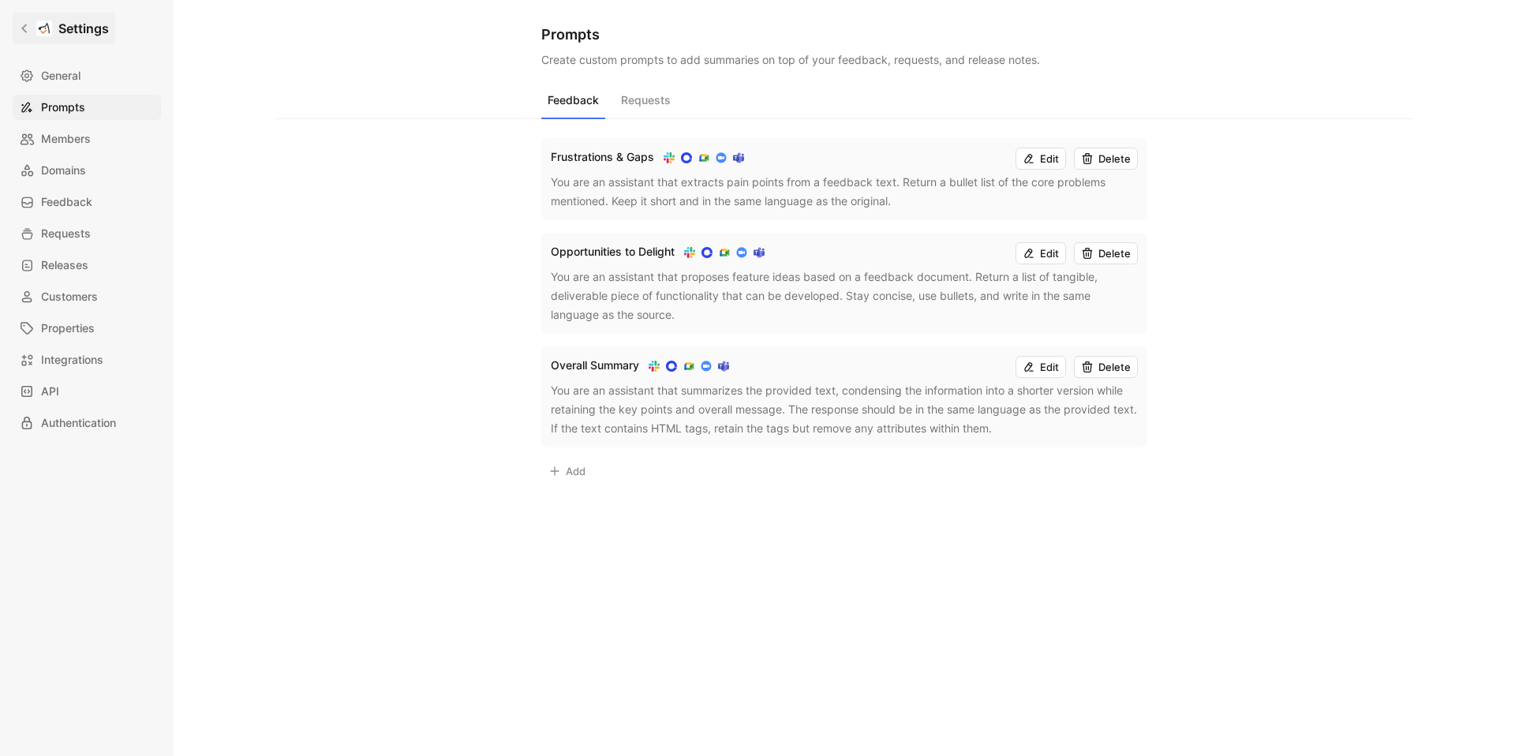
click at [65, 30] on h1 "Settings" at bounding box center [83, 28] width 50 height 19
